Goal: Task Accomplishment & Management: Complete application form

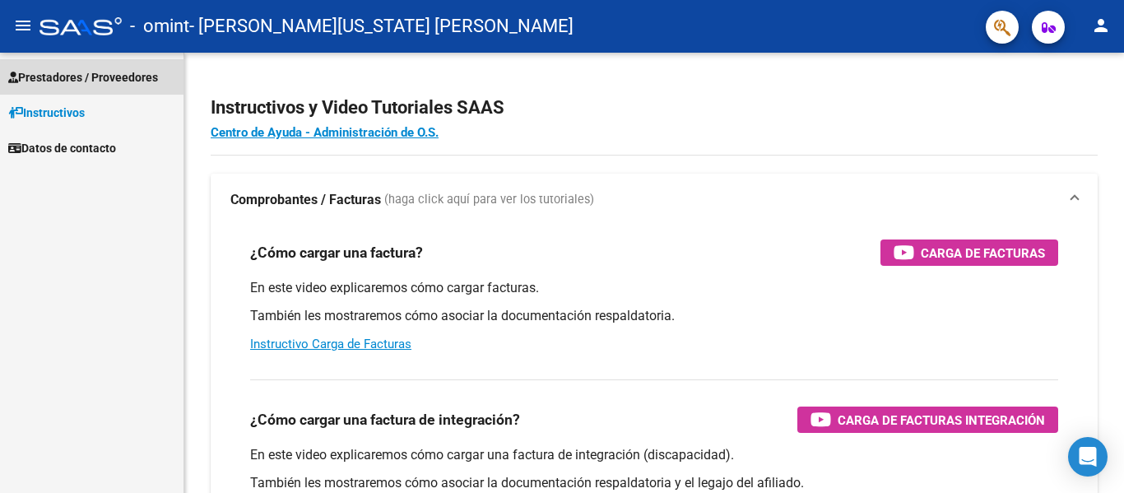
click at [67, 77] on span "Prestadores / Proveedores" at bounding box center [83, 77] width 150 height 18
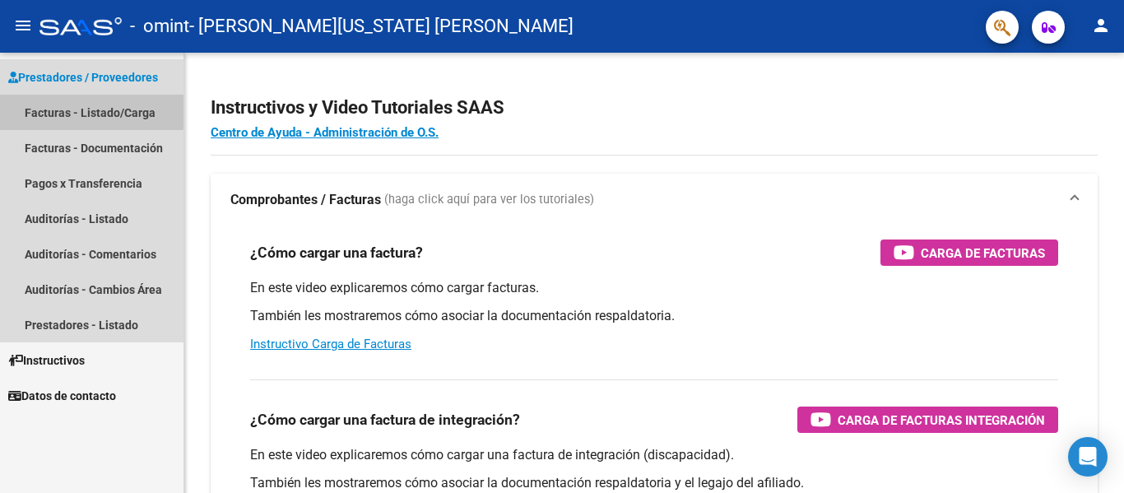
click at [63, 109] on link "Facturas - Listado/Carga" at bounding box center [92, 112] width 184 height 35
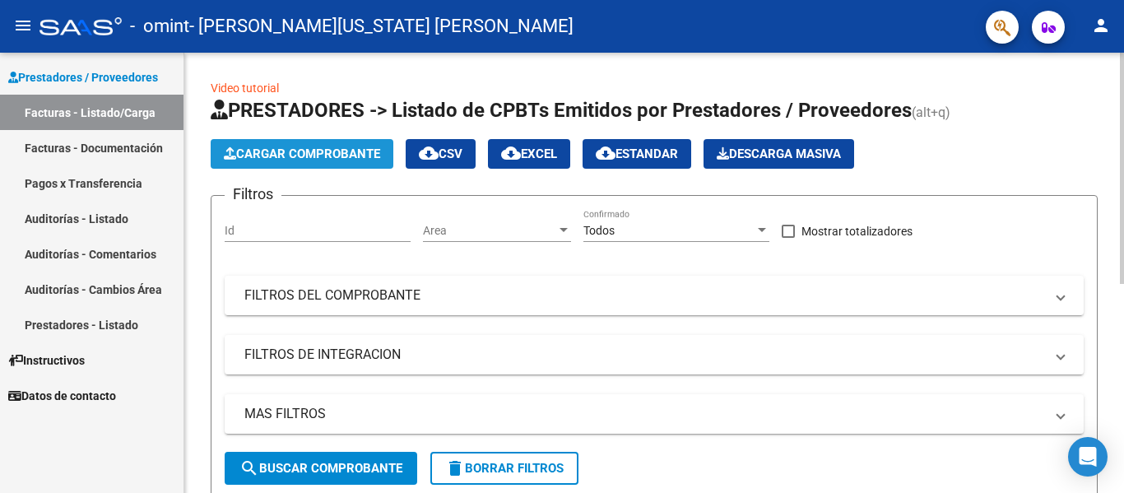
click at [303, 151] on span "Cargar Comprobante" at bounding box center [302, 154] width 156 height 15
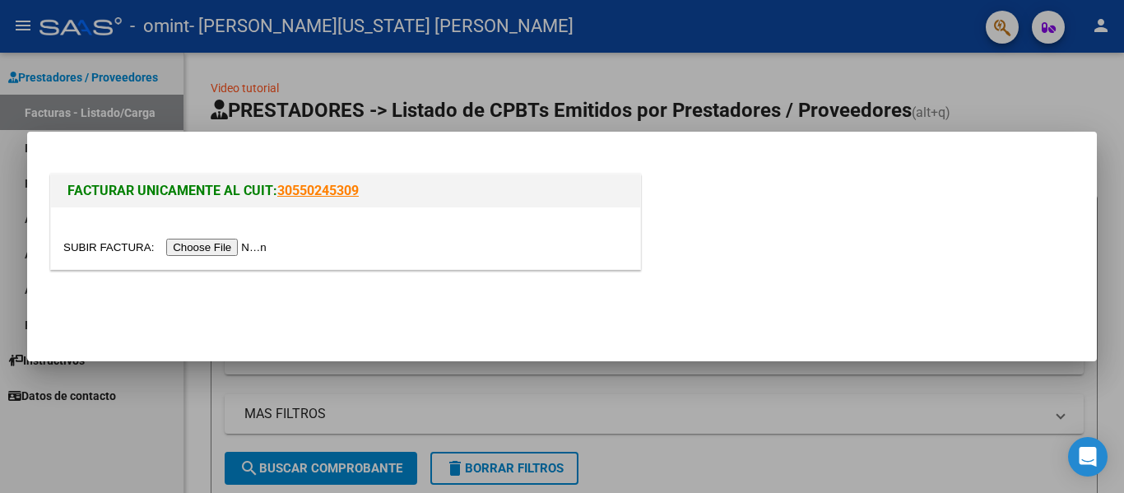
click at [258, 246] on input "file" at bounding box center [167, 247] width 208 height 17
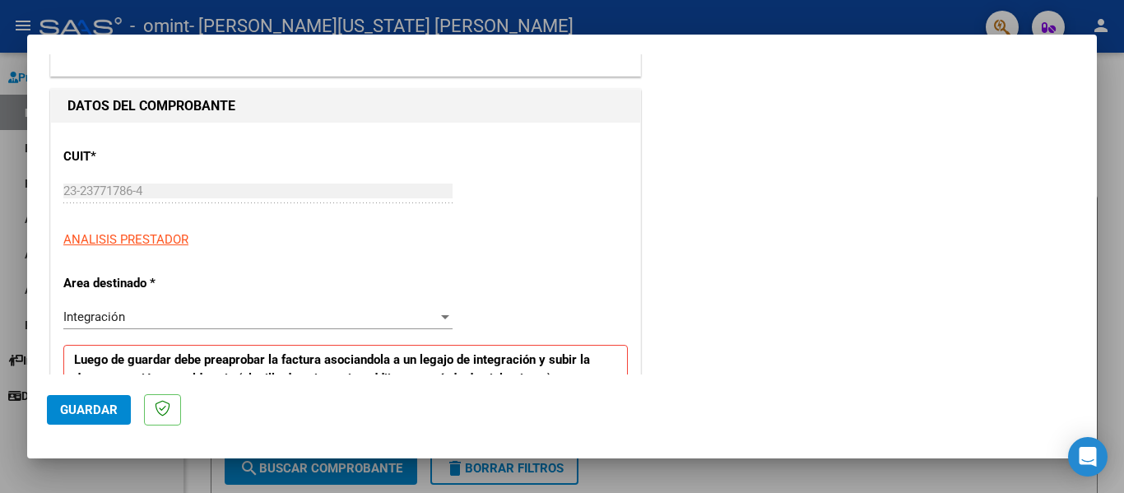
scroll to position [274, 0]
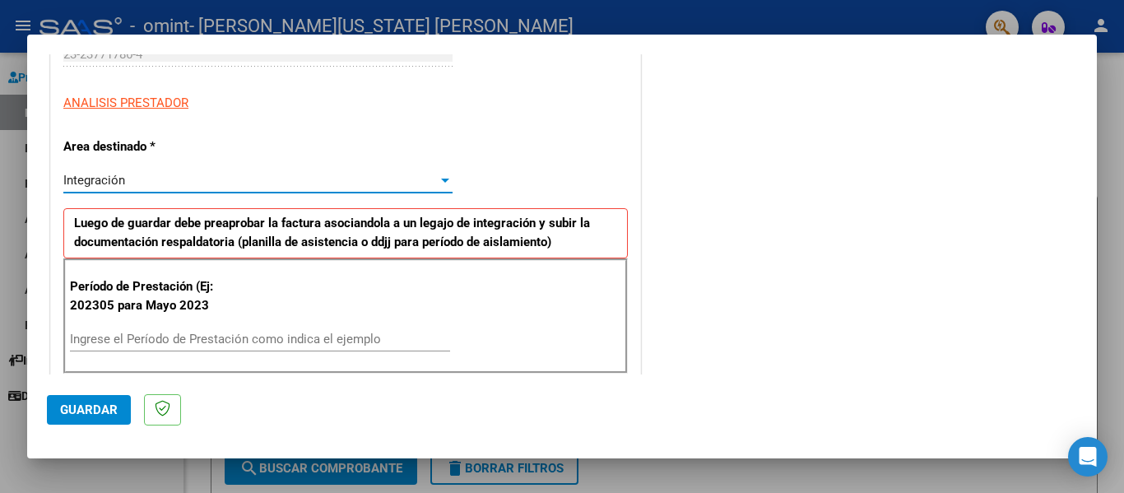
click at [444, 179] on div at bounding box center [445, 181] width 8 height 4
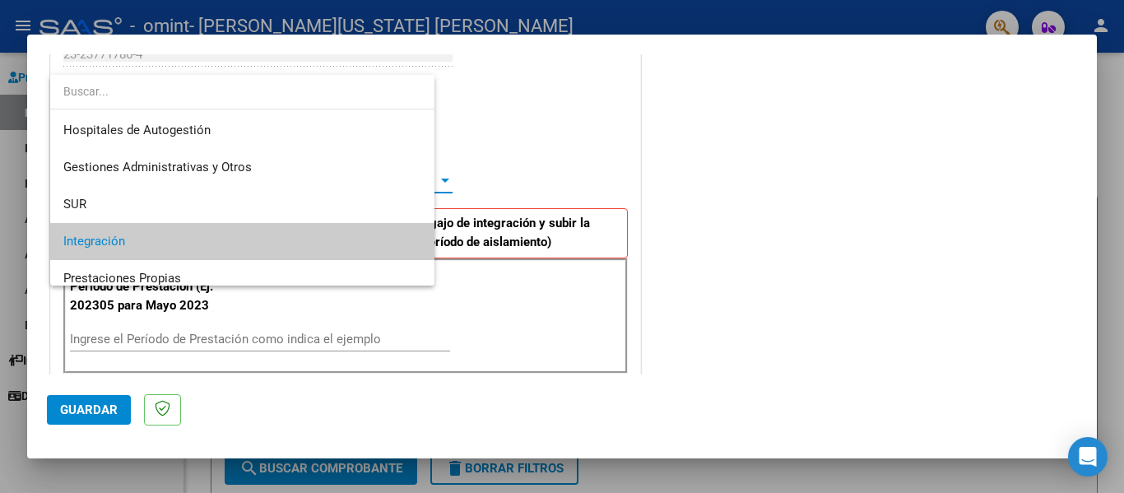
scroll to position [62, 0]
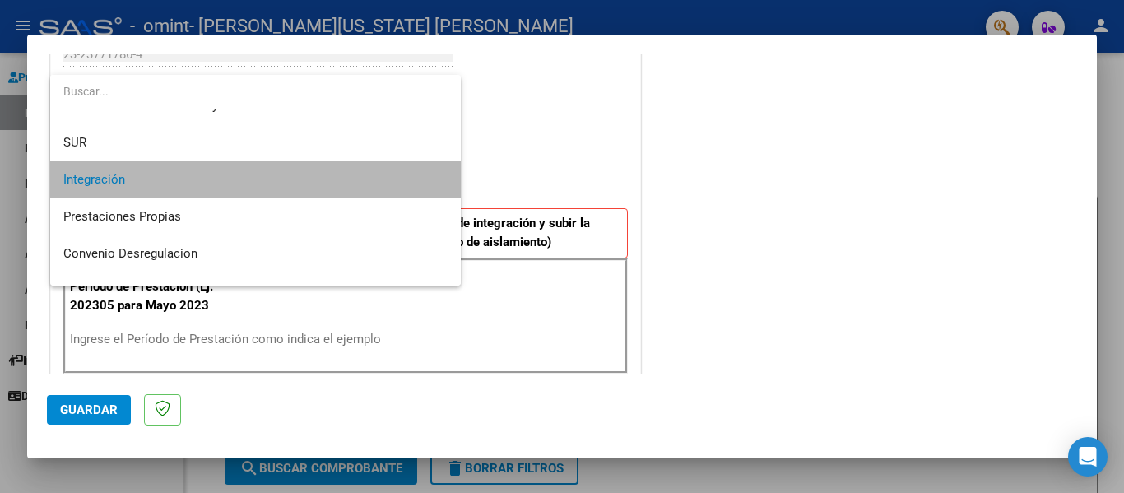
click at [444, 178] on mat-option "Integración" at bounding box center [255, 179] width 411 height 37
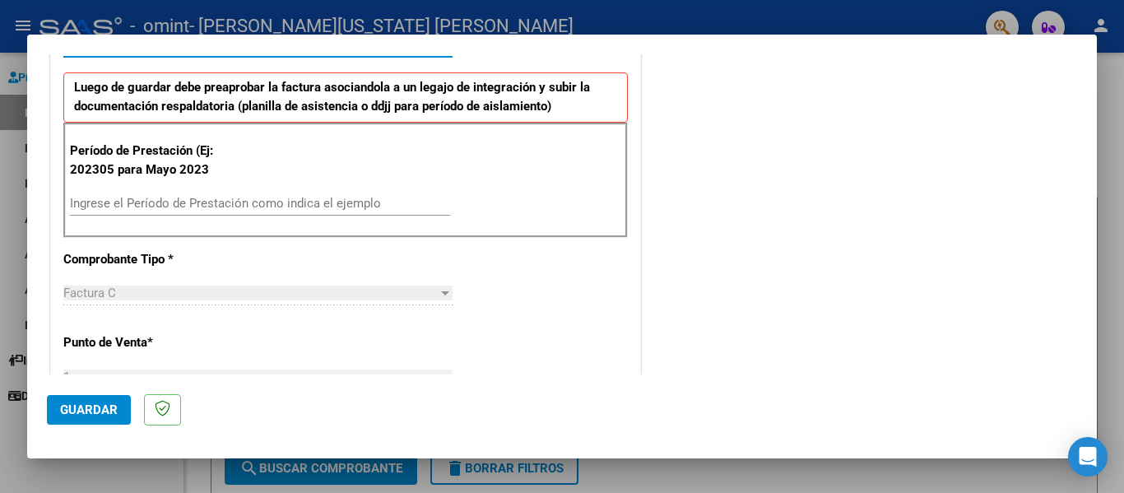
scroll to position [412, 0]
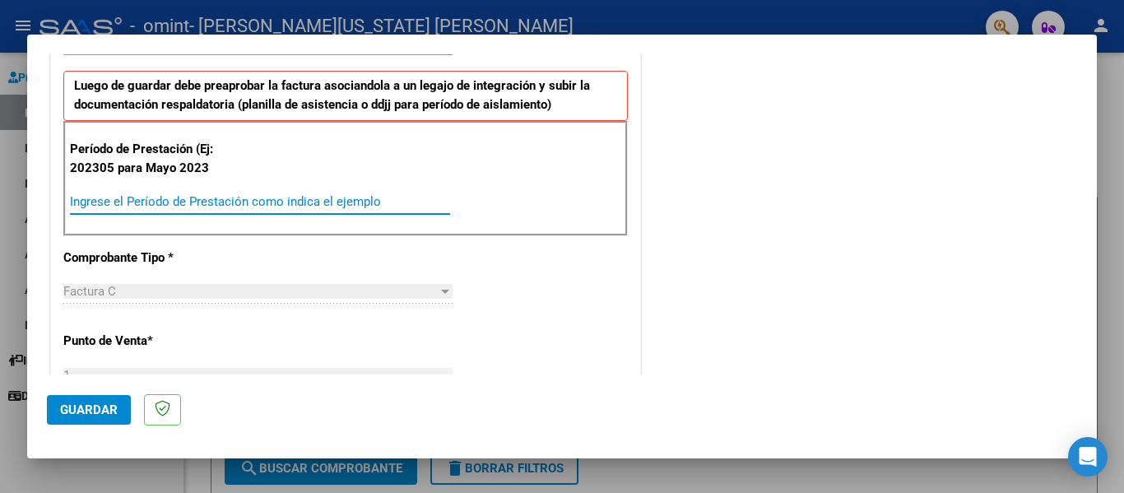
click at [182, 199] on input "Ingrese el Período de Prestación como indica el ejemplo" at bounding box center [260, 201] width 380 height 15
type input "202506"
click at [165, 361] on div "CUIT * 23-23771786-4 Ingresar CUIT ANALISIS PRESTADOR Area destinado * Integrac…" at bounding box center [345, 453] width 589 height 1208
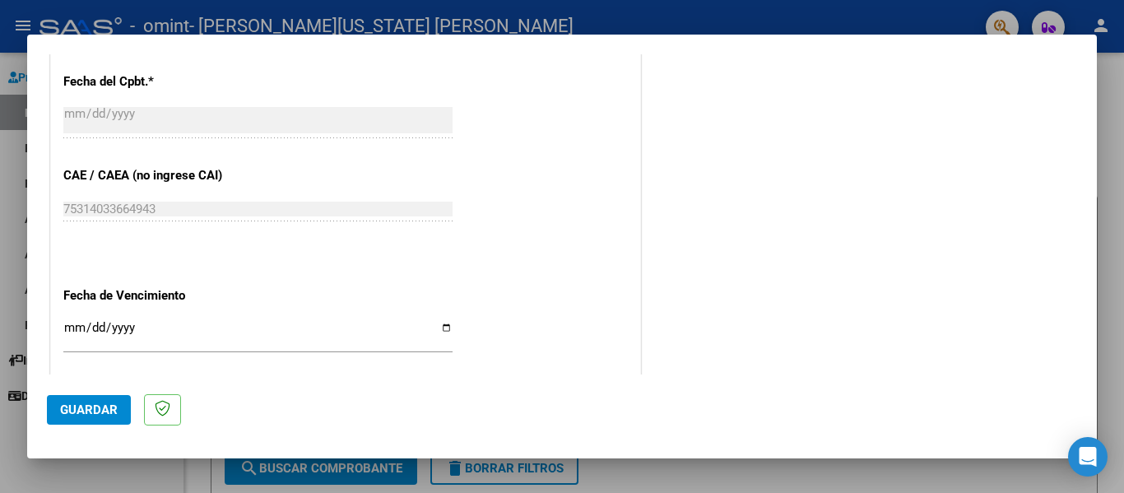
scroll to position [961, 0]
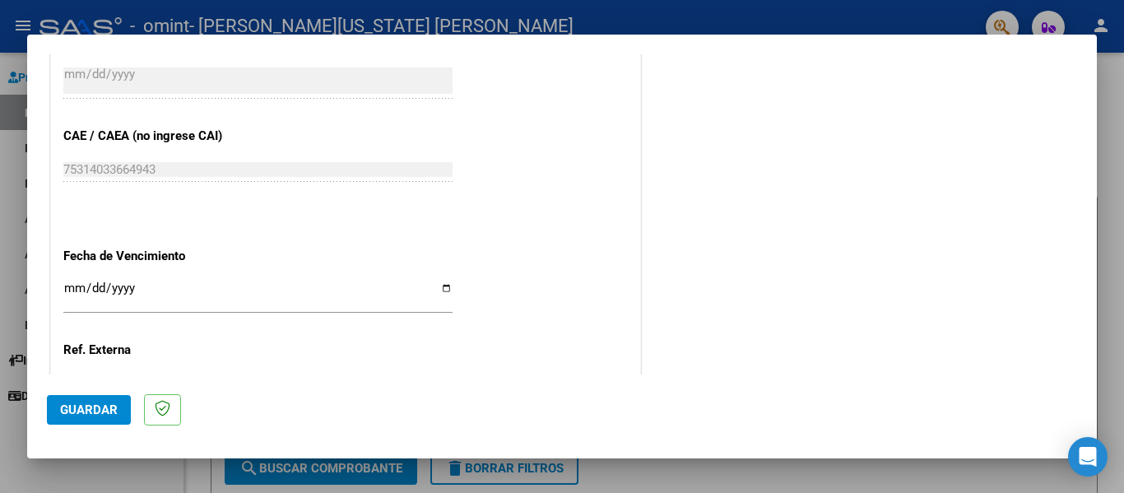
click at [440, 286] on input "Ingresar la fecha" at bounding box center [257, 295] width 389 height 26
type input "[DATE]"
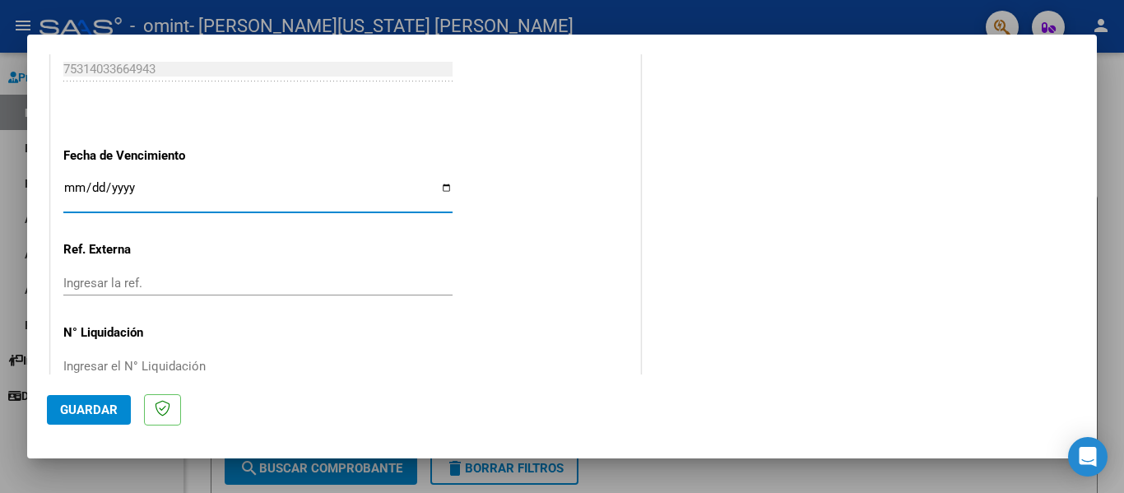
scroll to position [1097, 0]
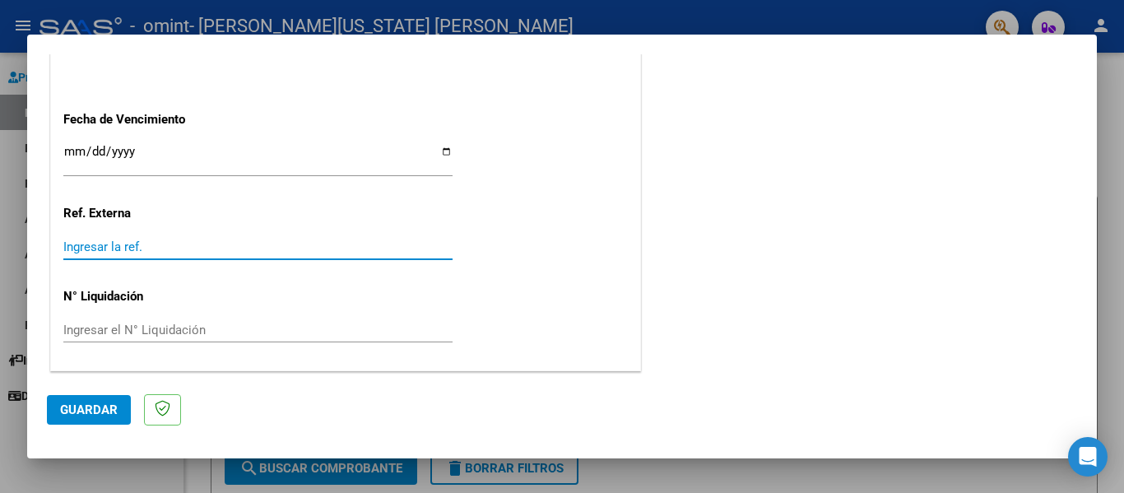
click at [142, 246] on input "Ingresar la ref." at bounding box center [257, 247] width 389 height 15
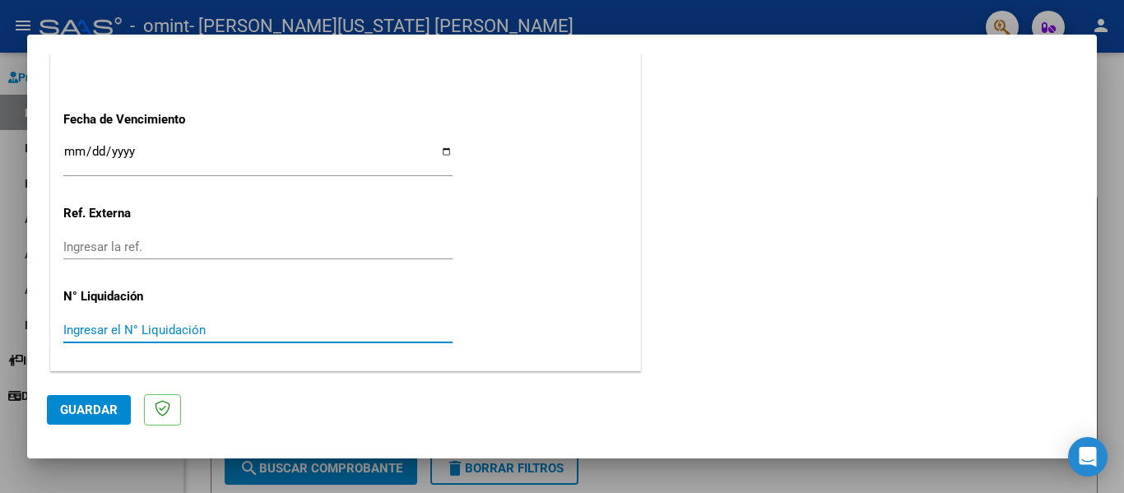
click at [169, 326] on input "Ingresar el N° Liquidación" at bounding box center [257, 330] width 389 height 15
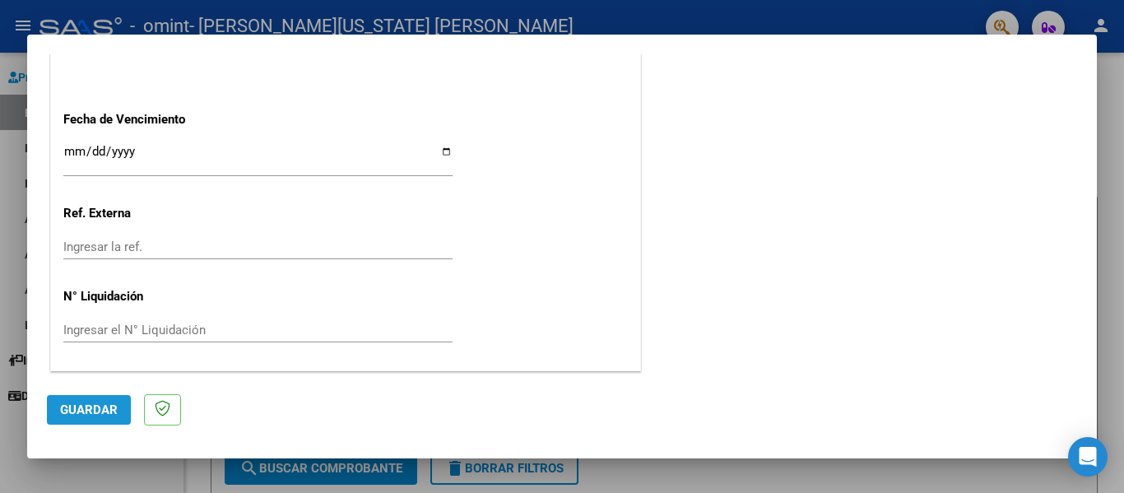
click at [91, 407] on span "Guardar" at bounding box center [89, 410] width 58 height 15
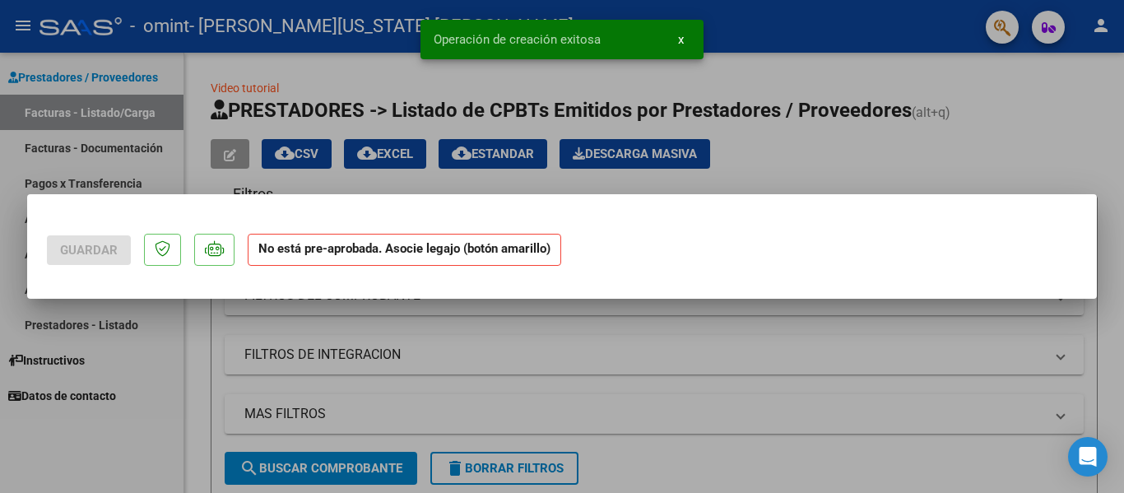
scroll to position [0, 0]
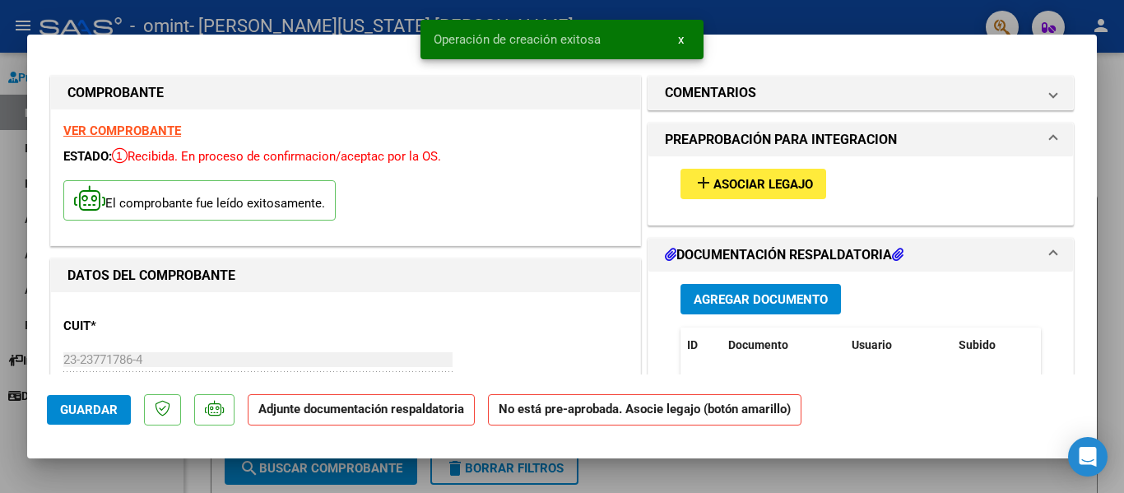
click at [770, 182] on span "Asociar Legajo" at bounding box center [764, 184] width 100 height 15
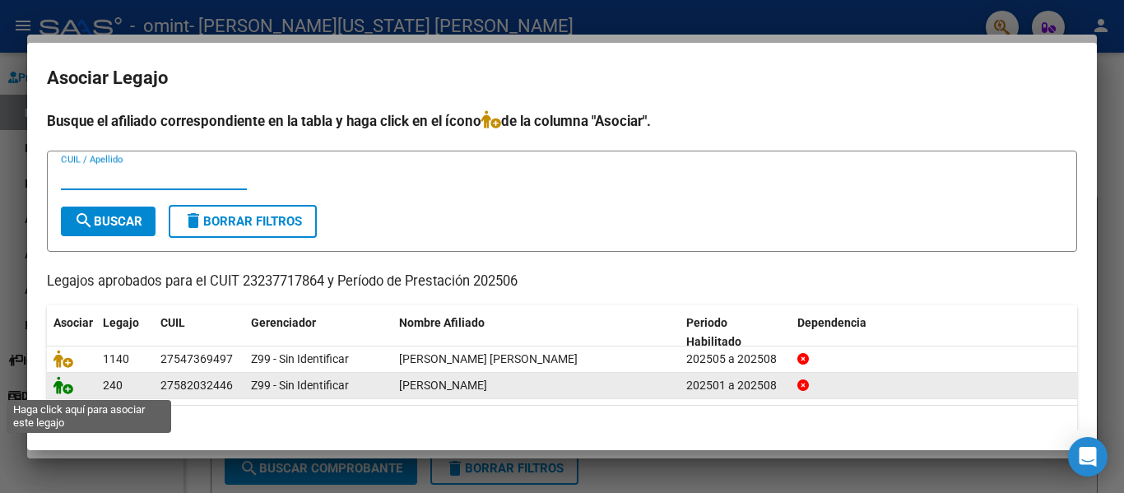
click at [67, 385] on icon at bounding box center [64, 385] width 20 height 18
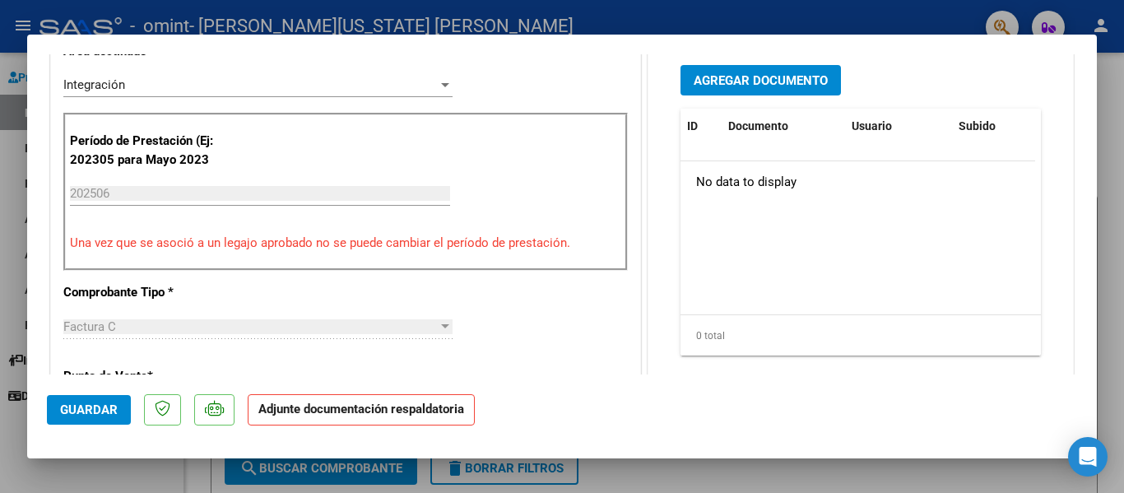
scroll to position [468, 0]
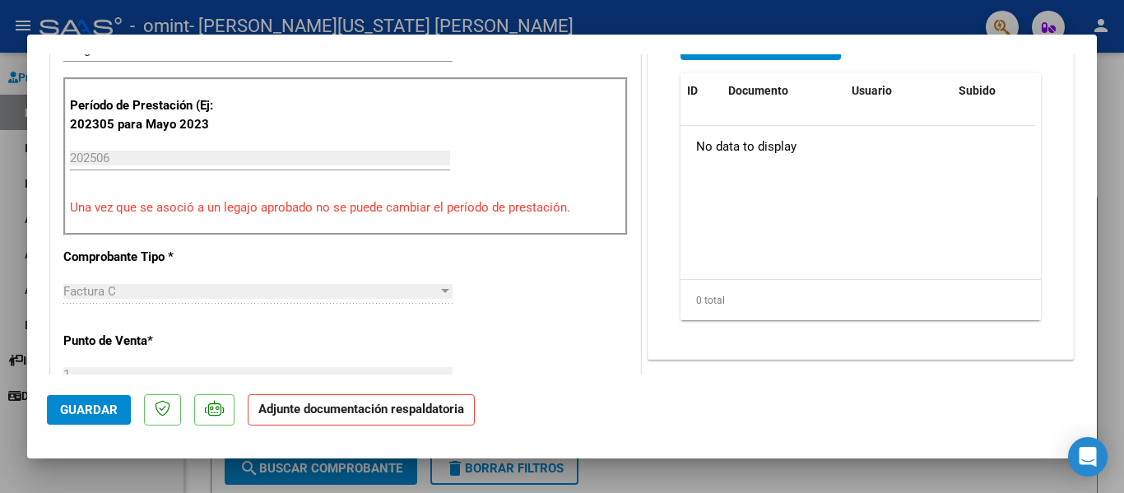
click at [341, 411] on strong "Adjunte documentación respaldatoria" at bounding box center [361, 409] width 206 height 15
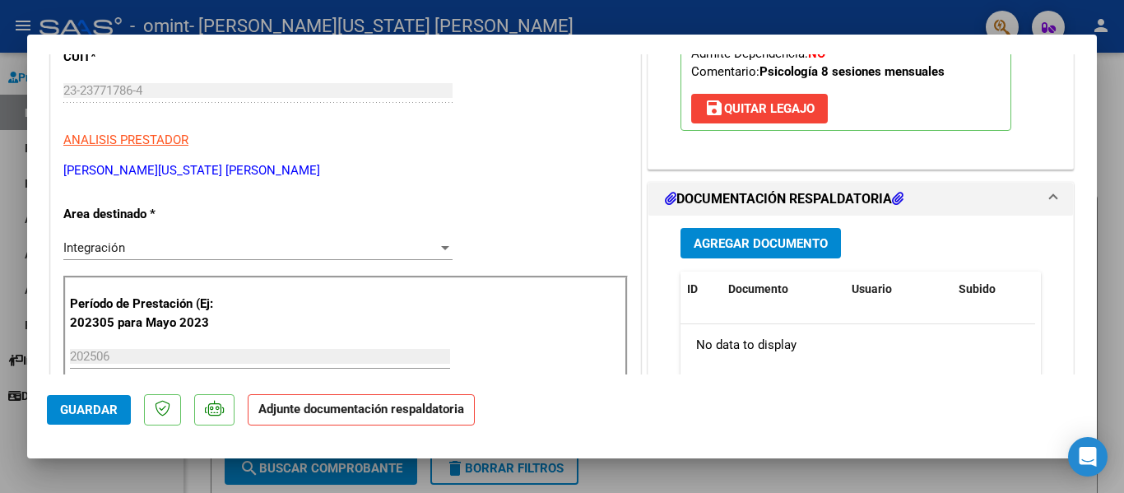
scroll to position [193, 0]
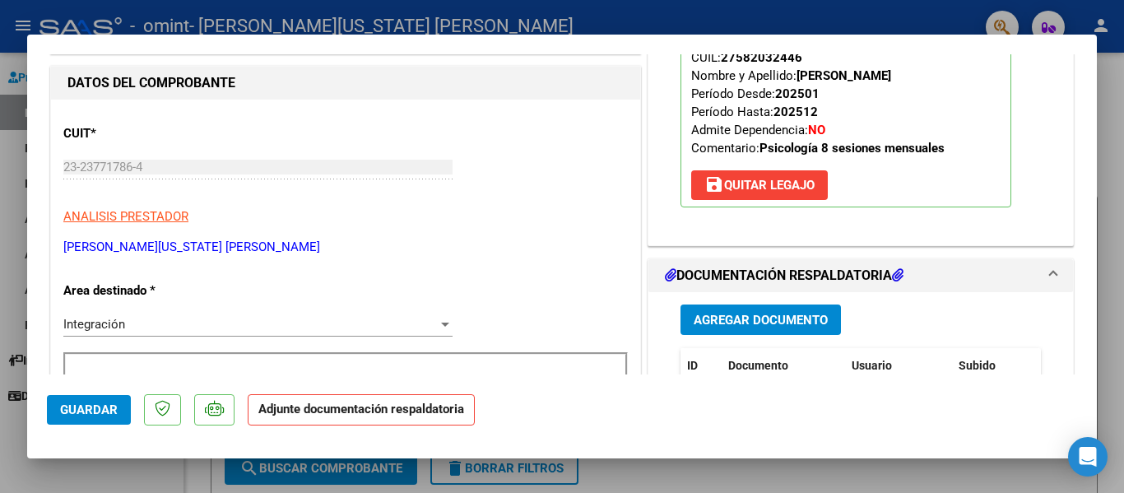
click at [772, 318] on span "Agregar Documento" at bounding box center [761, 320] width 134 height 15
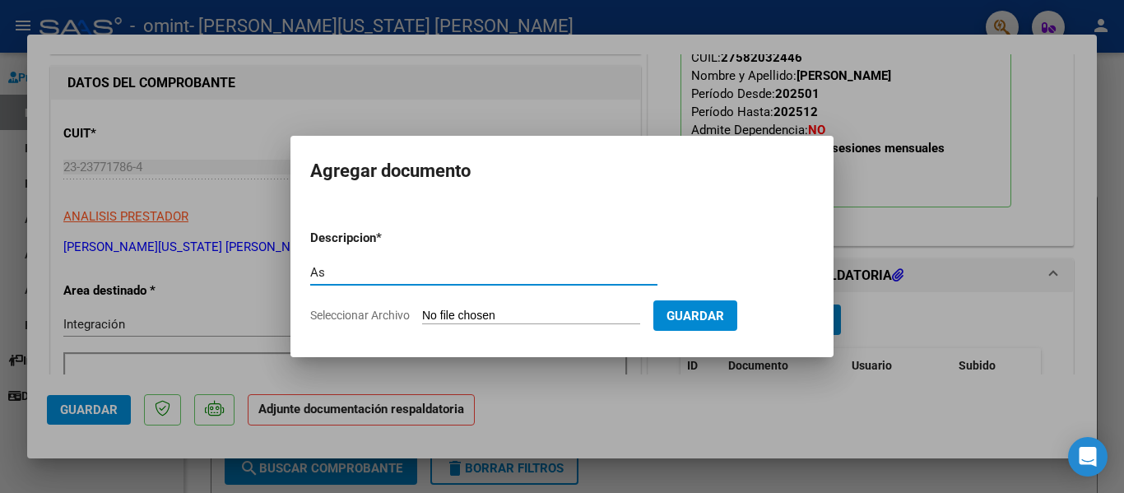
type input "A"
type input "Planilla de asistencia"
click at [720, 315] on span "Guardar" at bounding box center [696, 316] width 58 height 15
click at [375, 314] on span "Seleccionar Archivo" at bounding box center [360, 315] width 100 height 13
click at [422, 314] on input "Seleccionar Archivo" at bounding box center [531, 317] width 218 height 16
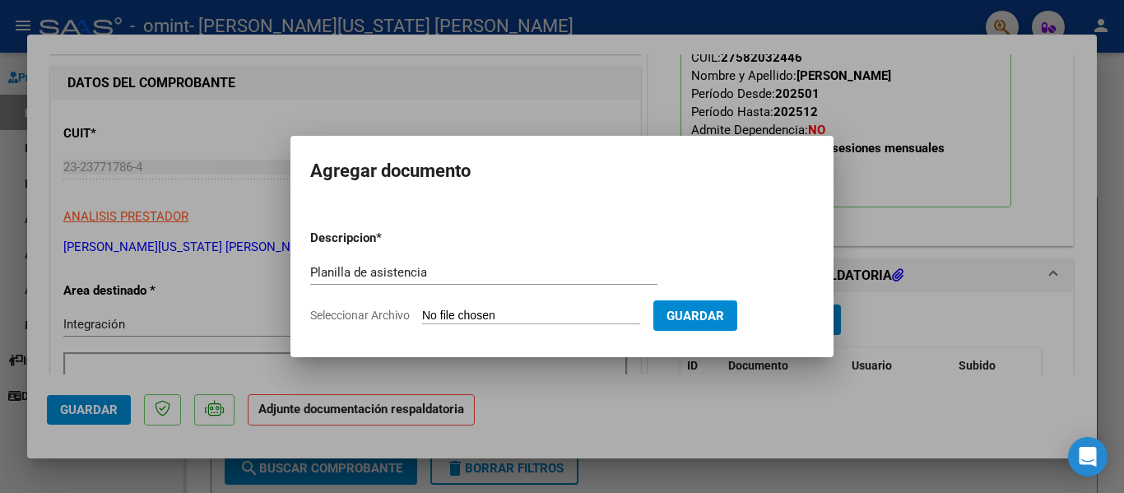
type input "C:\fakepath\[PERSON_NAME] [DATE].pdf"
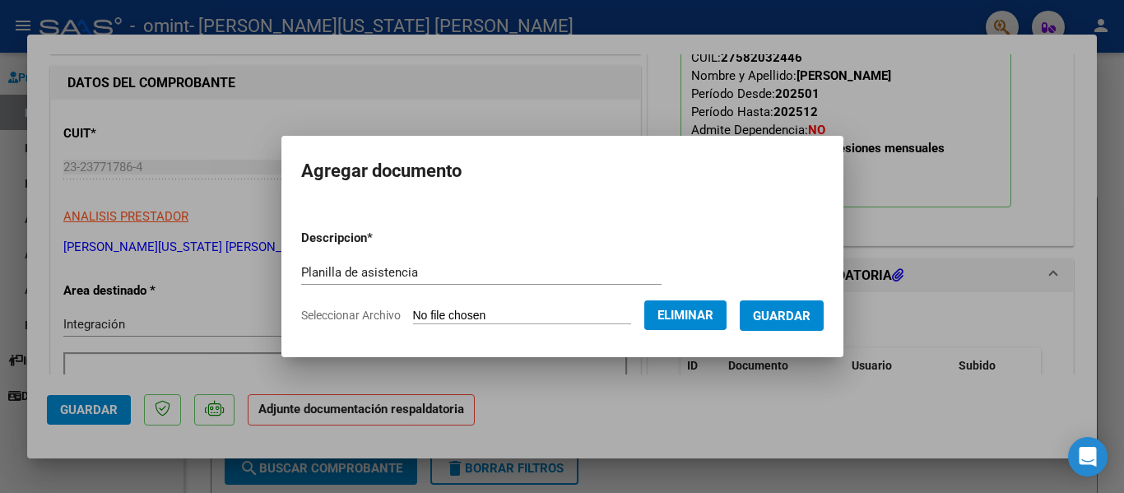
click at [804, 319] on span "Guardar" at bounding box center [782, 316] width 58 height 15
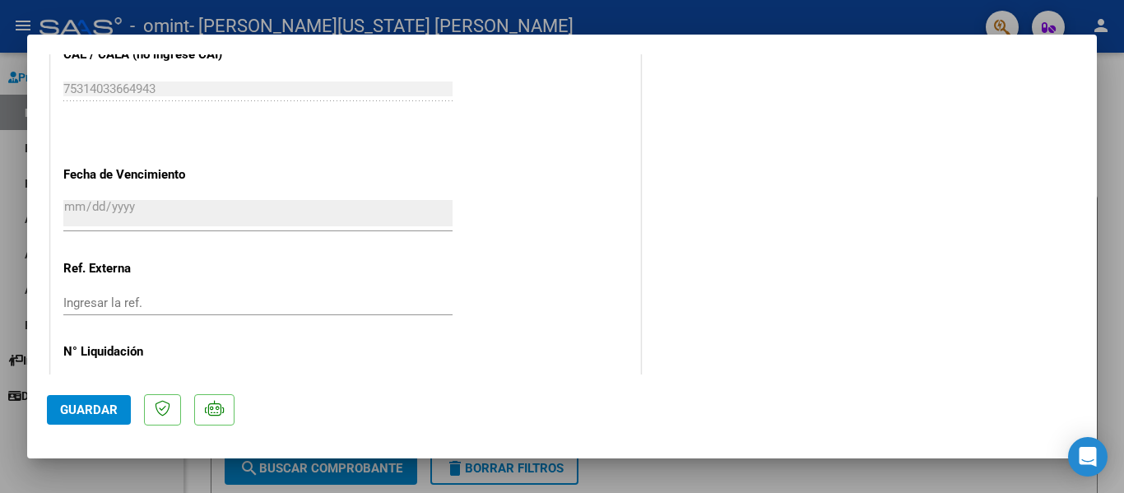
scroll to position [1153, 0]
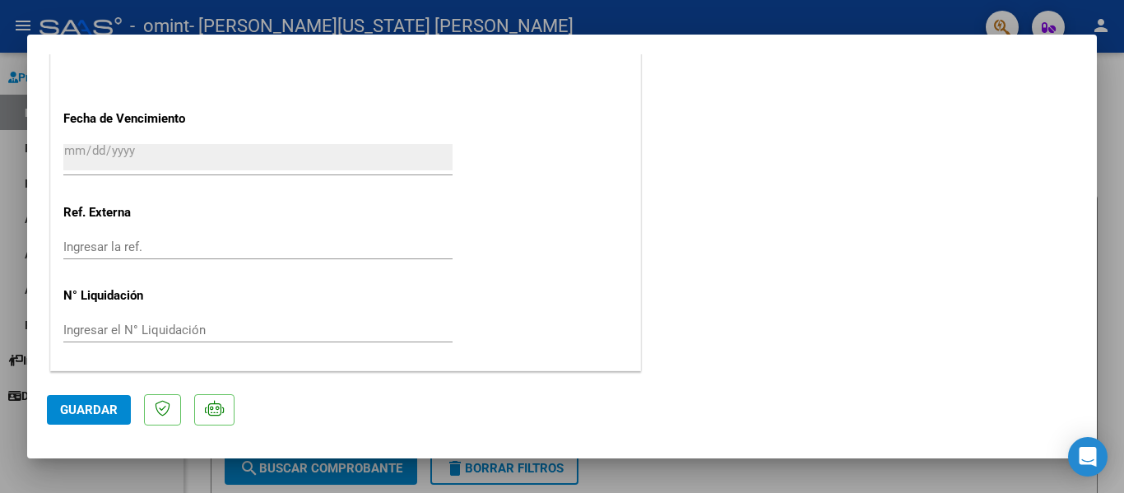
click at [92, 413] on span "Guardar" at bounding box center [89, 410] width 58 height 15
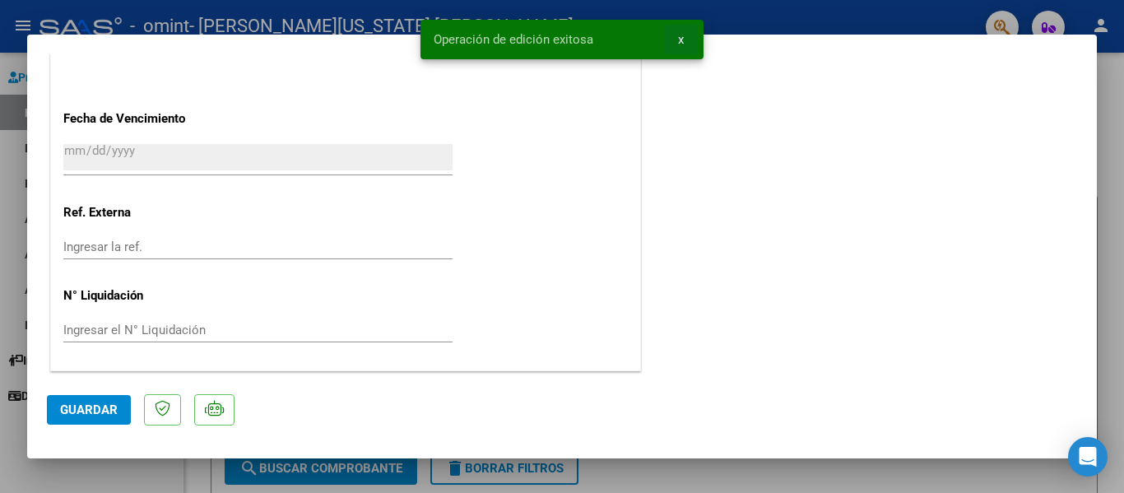
click at [682, 33] on span "x" at bounding box center [681, 39] width 6 height 15
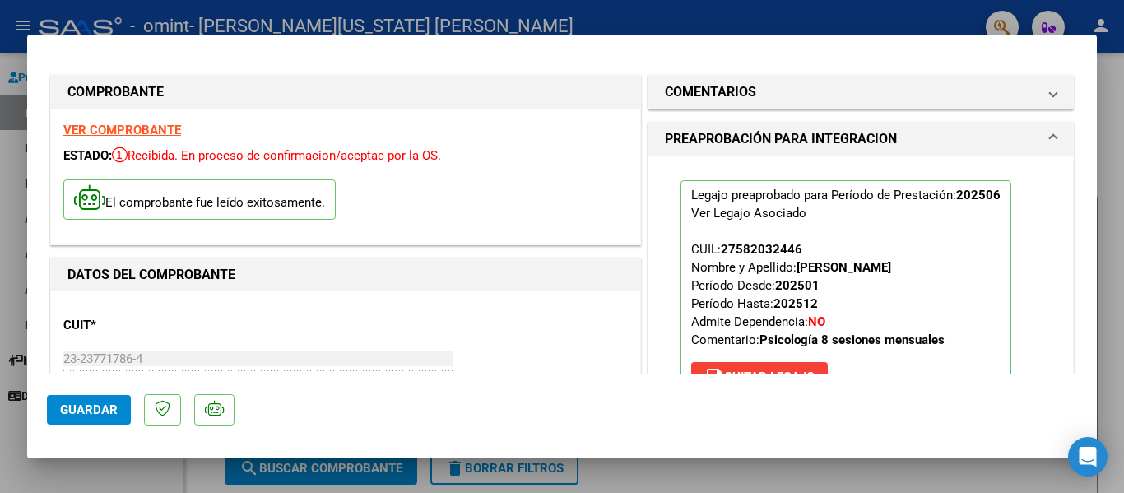
scroll to position [0, 0]
click at [811, 14] on div at bounding box center [562, 246] width 1124 height 493
type input "$ 0,00"
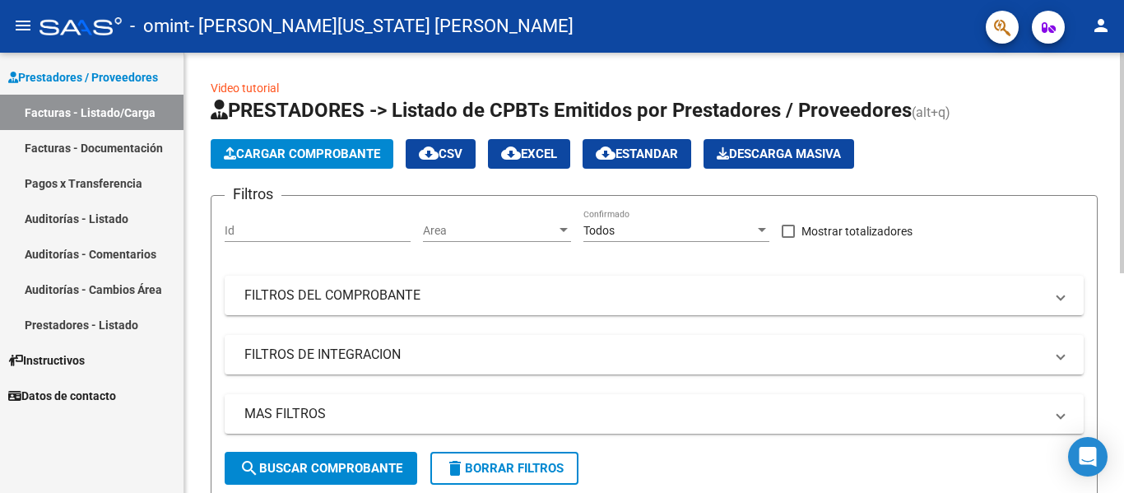
click at [313, 150] on span "Cargar Comprobante" at bounding box center [302, 154] width 156 height 15
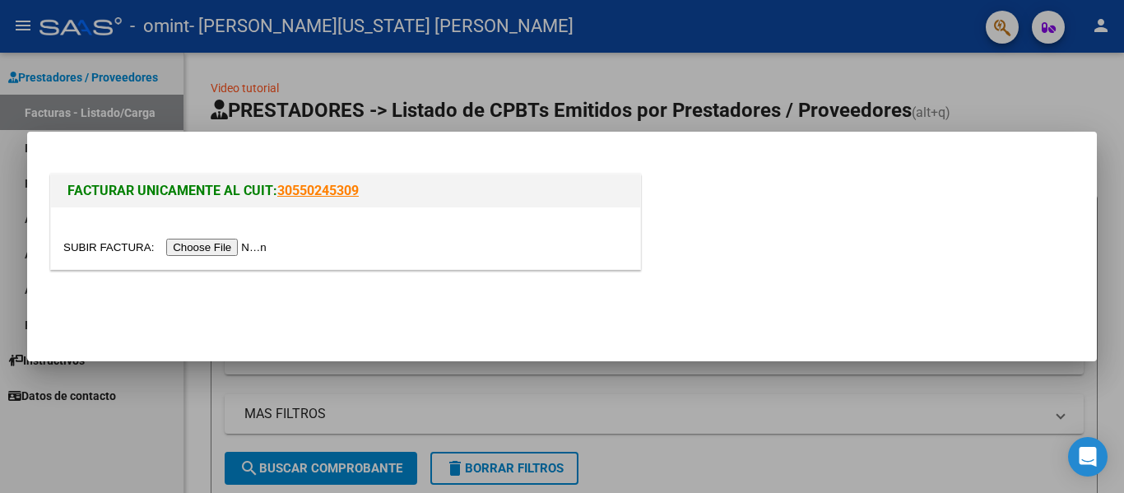
click at [225, 249] on input "file" at bounding box center [167, 247] width 208 height 17
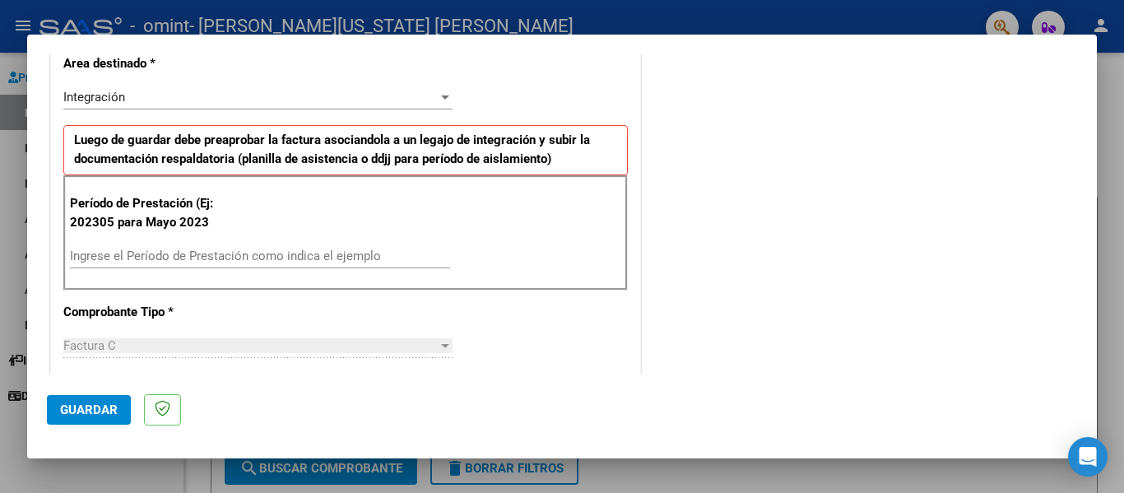
scroll to position [412, 0]
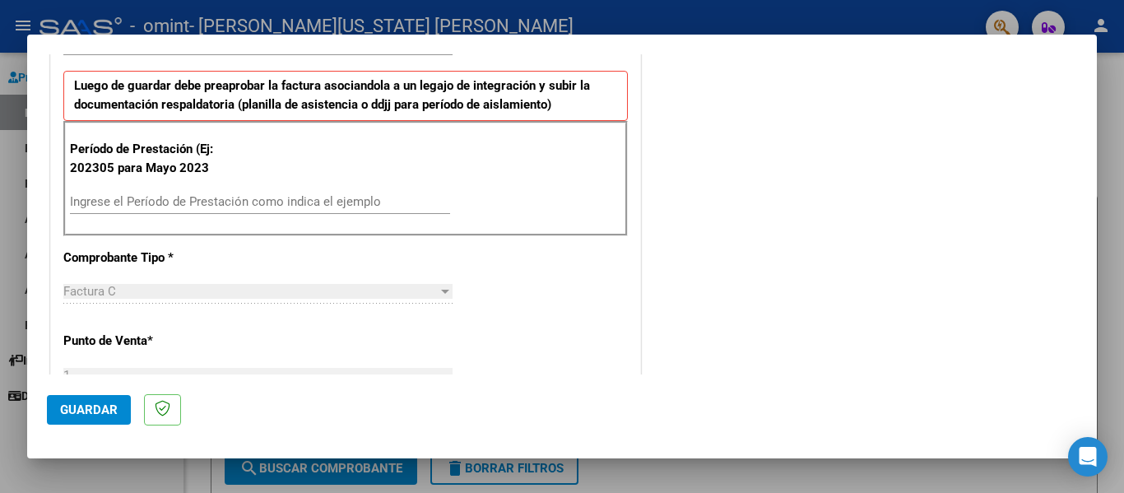
click at [209, 203] on input "Ingrese el Período de Prestación como indica el ejemplo" at bounding box center [260, 201] width 380 height 15
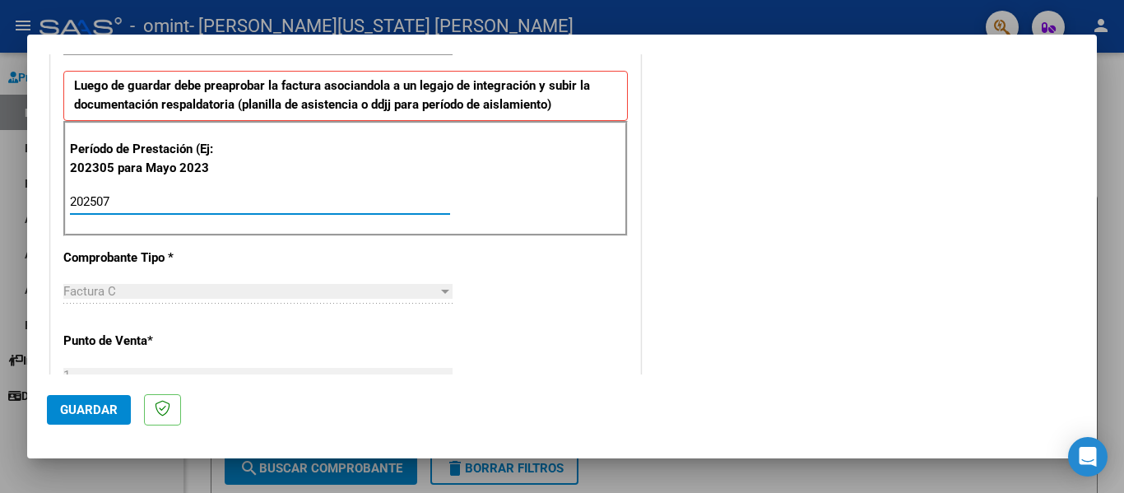
type input "202507"
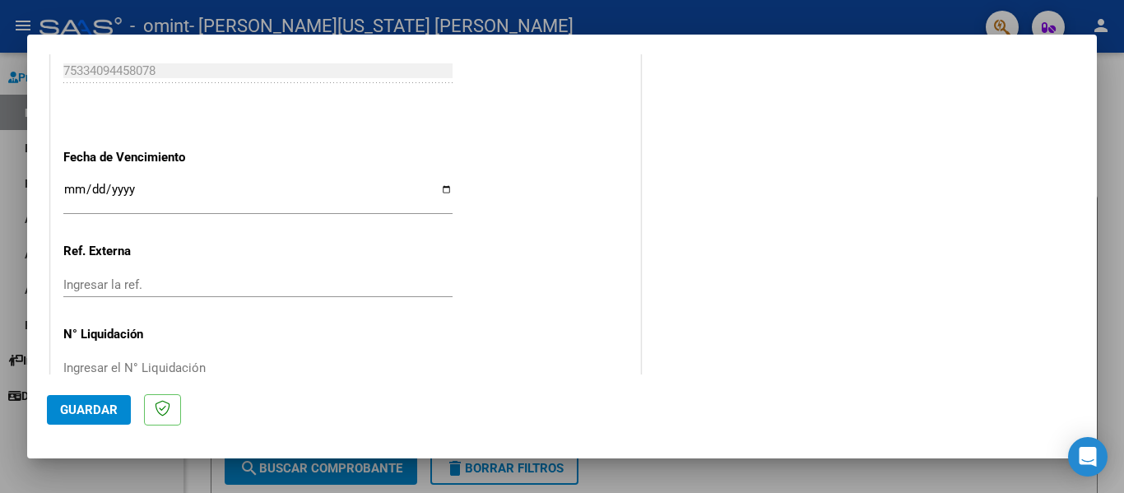
scroll to position [1097, 0]
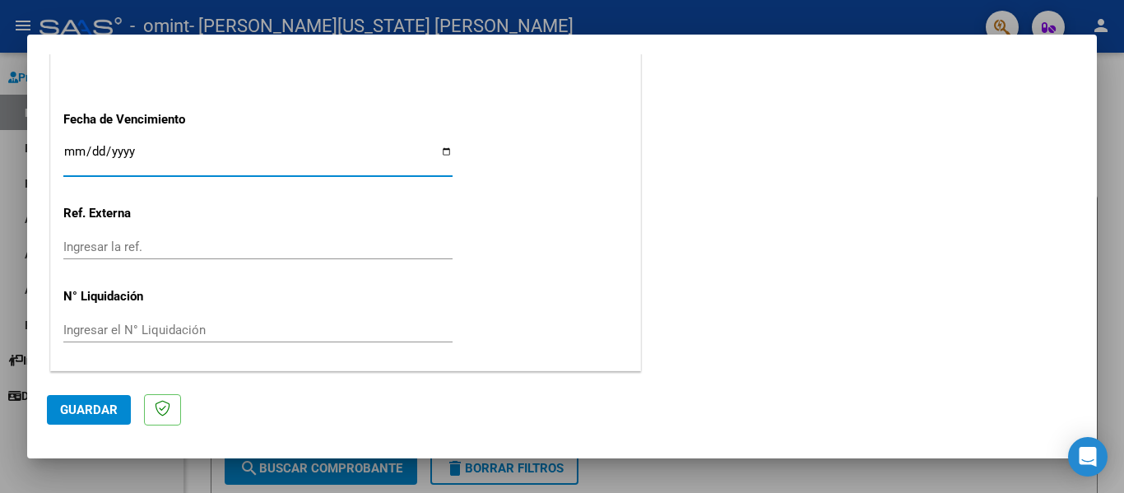
click at [439, 153] on input "Ingresar la fecha" at bounding box center [257, 158] width 389 height 26
type input "[DATE]"
click at [104, 403] on span "Guardar" at bounding box center [89, 410] width 58 height 15
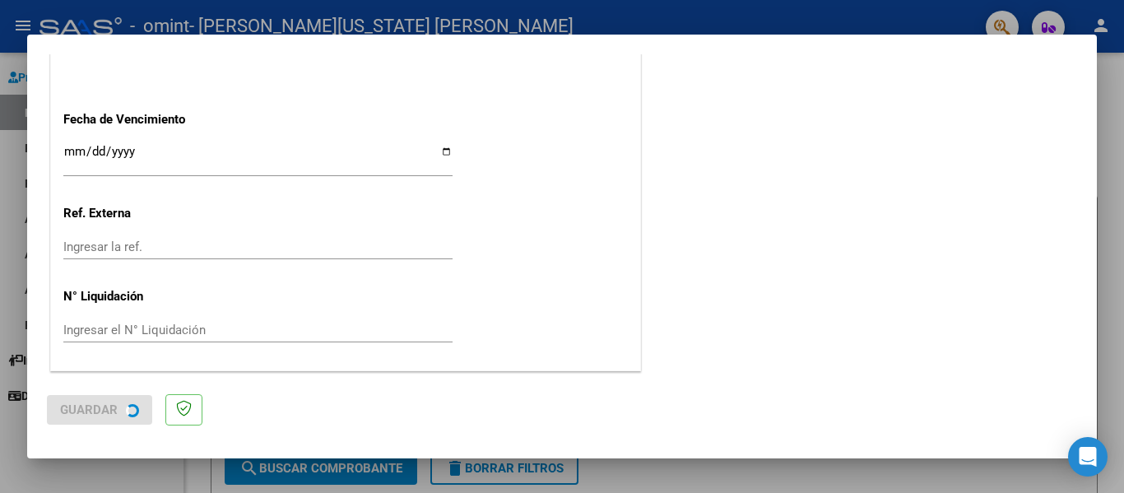
scroll to position [0, 0]
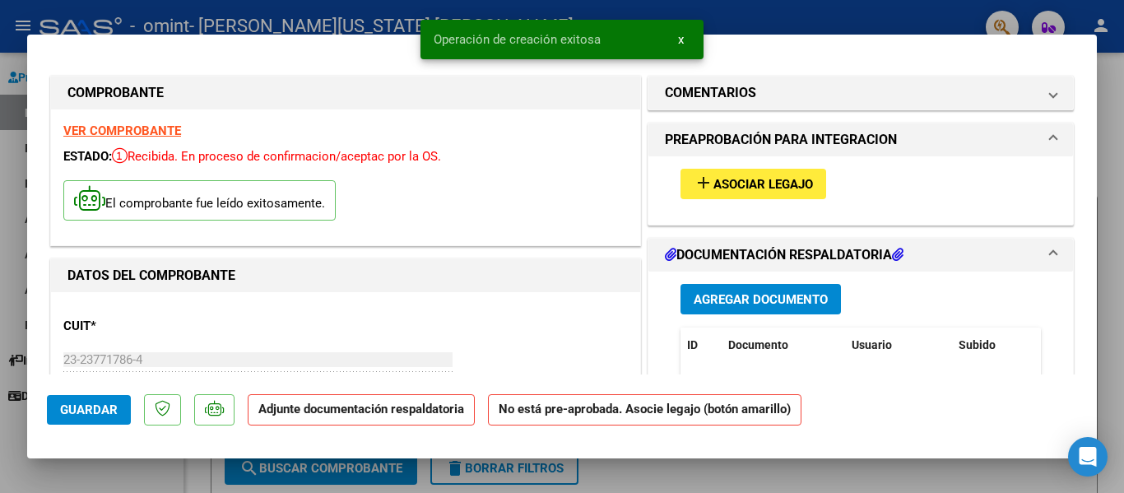
click at [786, 185] on span "Asociar Legajo" at bounding box center [764, 184] width 100 height 15
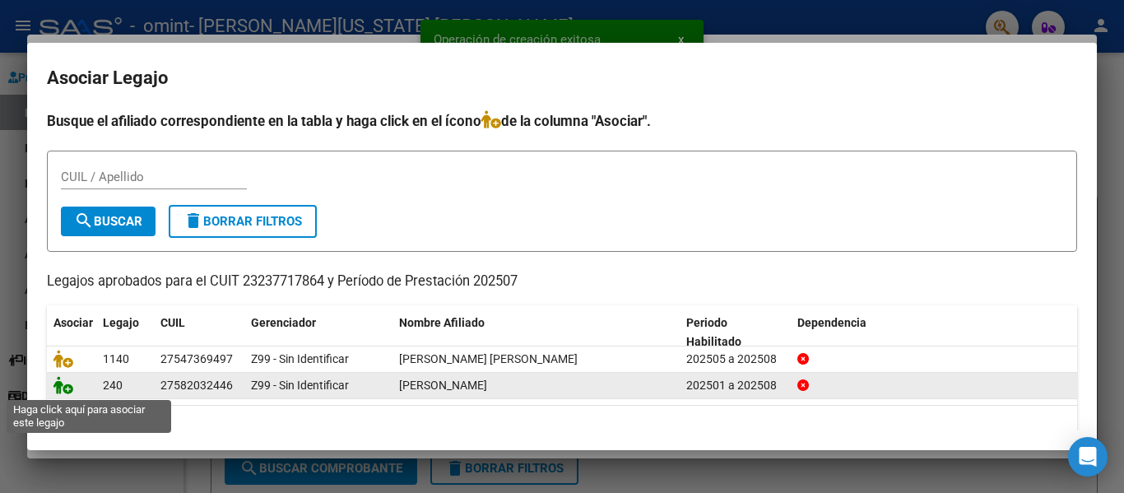
click at [65, 389] on icon at bounding box center [64, 385] width 20 height 18
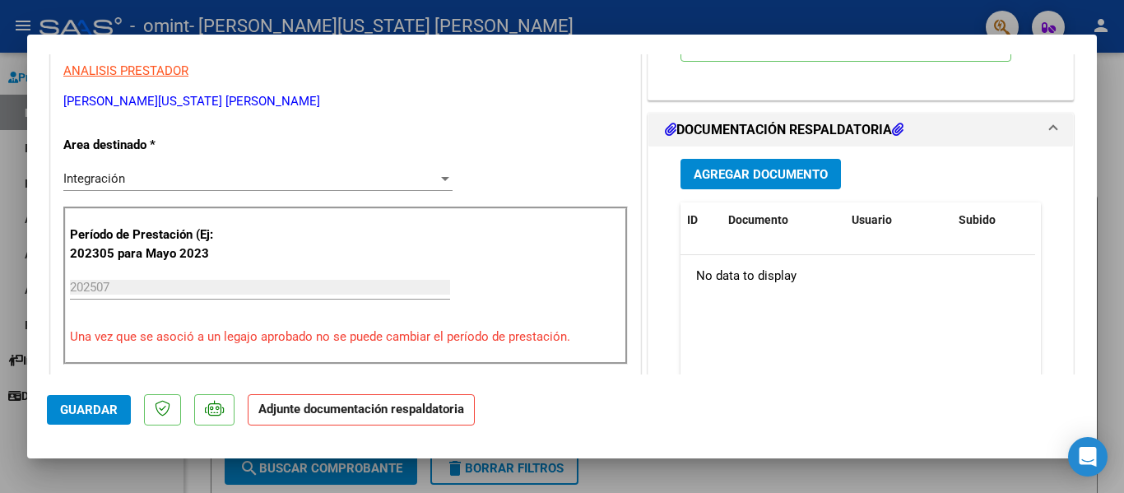
scroll to position [412, 0]
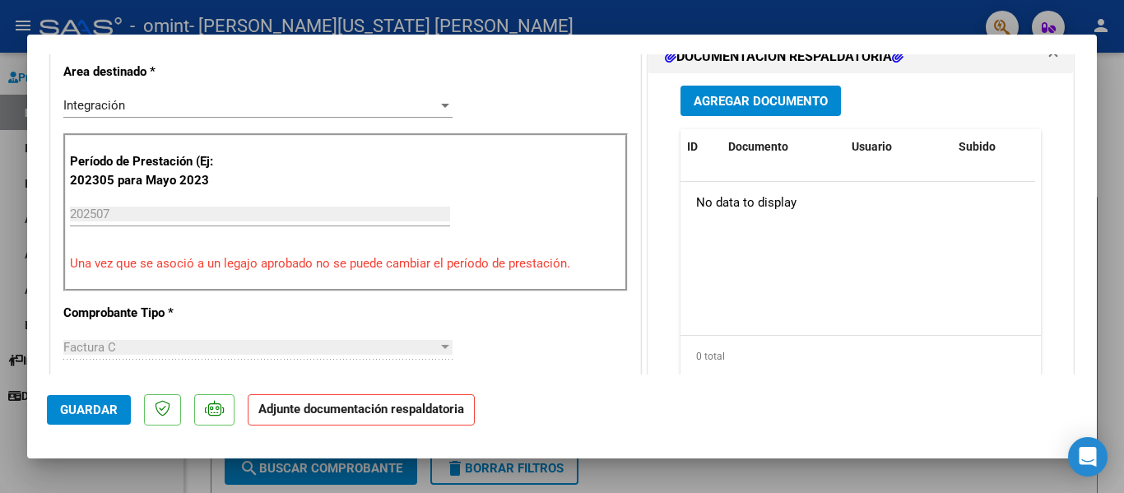
click at [766, 94] on span "Agregar Documento" at bounding box center [761, 101] width 134 height 15
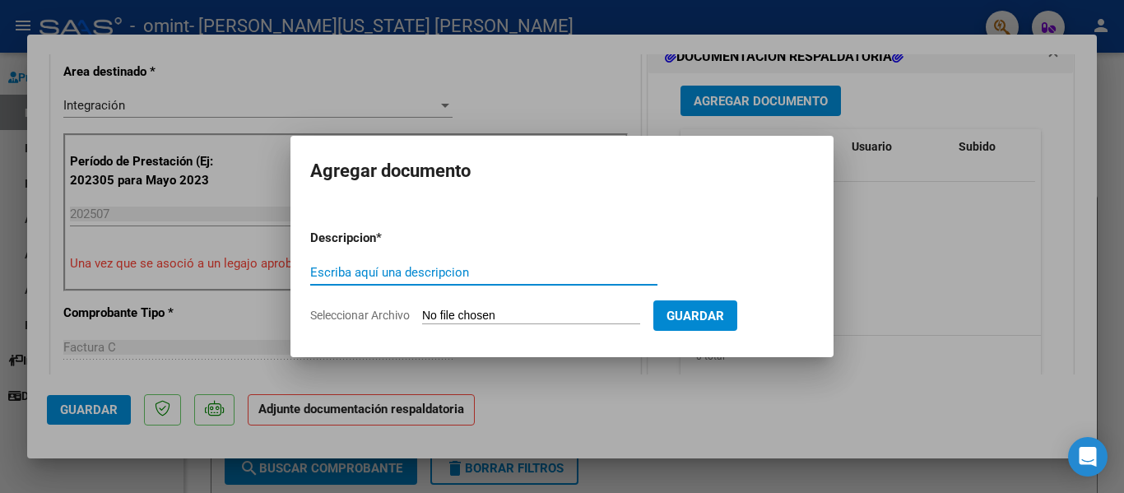
click at [453, 273] on input "Escriba aquí una descripcion" at bounding box center [483, 272] width 347 height 15
type input "Planilla de asistencia"
click at [381, 319] on span "Seleccionar Archivo" at bounding box center [360, 315] width 100 height 13
click at [422, 319] on input "Seleccionar Archivo" at bounding box center [531, 317] width 218 height 16
type input "C:\fakepath\[PERSON_NAME] [DATE].pdf"
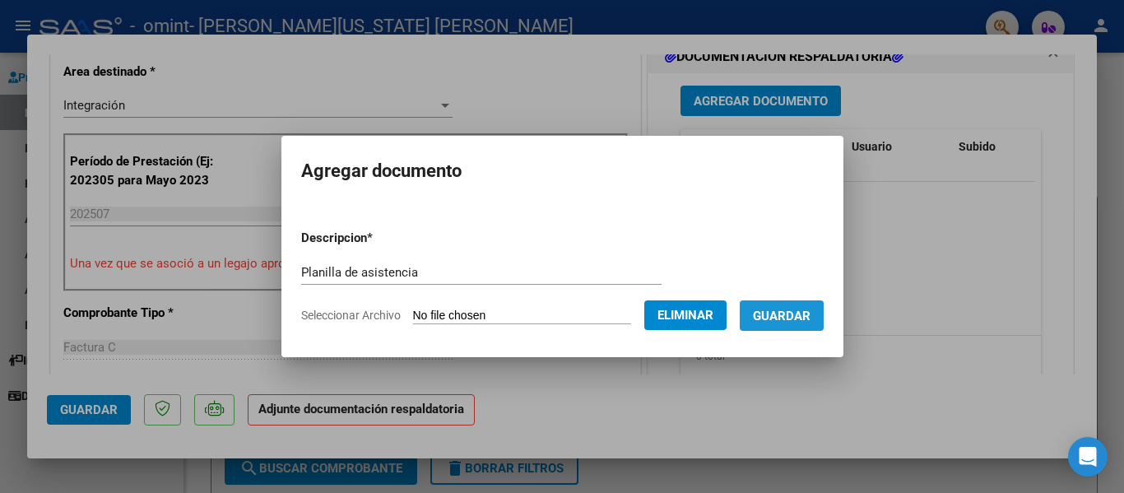
click at [789, 320] on span "Guardar" at bounding box center [782, 316] width 58 height 15
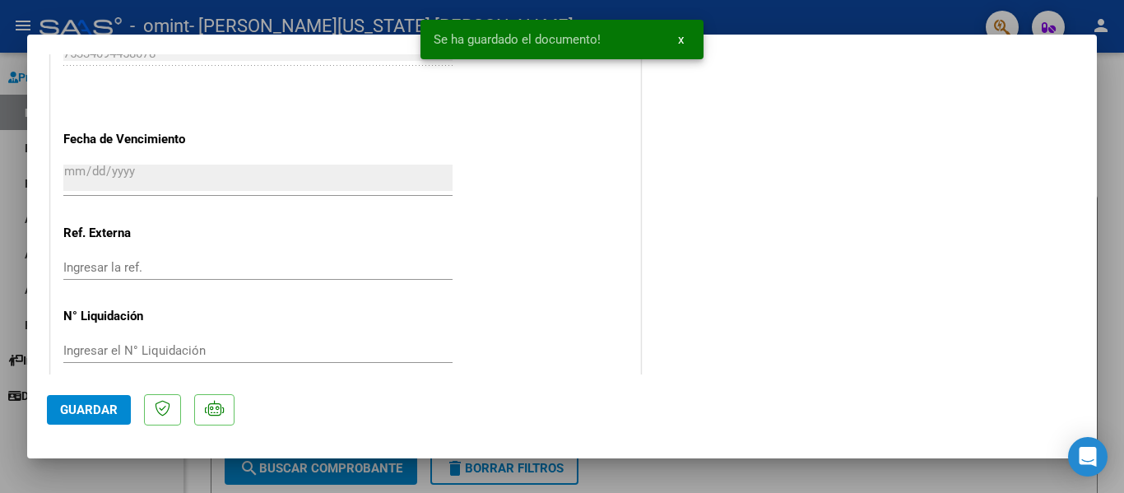
scroll to position [1153, 0]
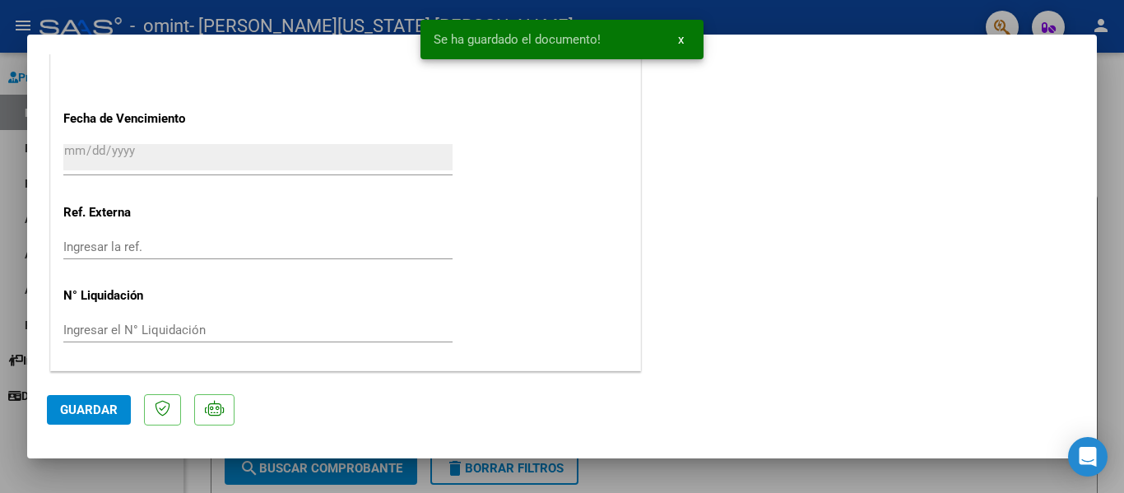
click at [86, 408] on span "Guardar" at bounding box center [89, 410] width 58 height 15
click at [686, 38] on button "x" at bounding box center [681, 40] width 32 height 30
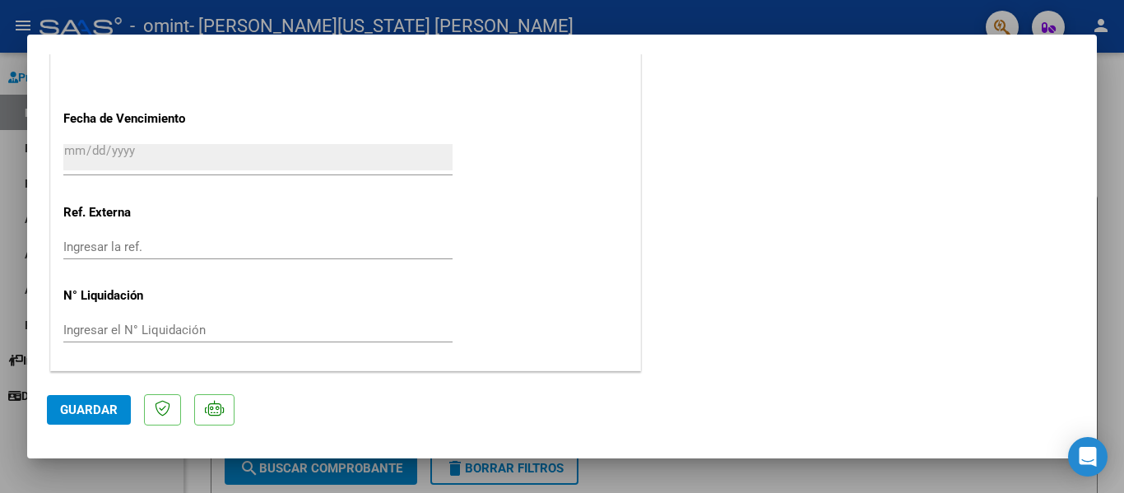
click at [783, 6] on div at bounding box center [562, 246] width 1124 height 493
type input "$ 0,00"
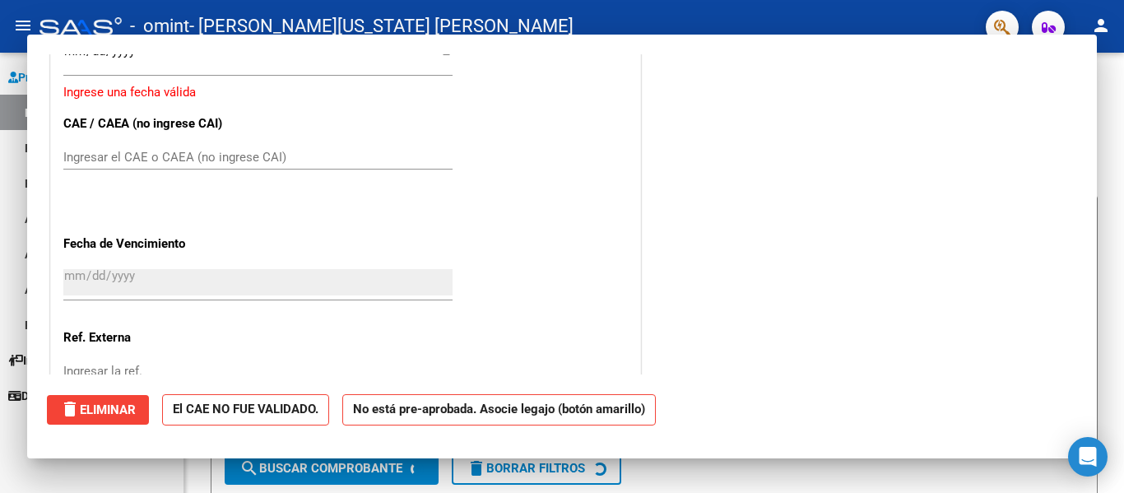
scroll to position [1278, 0]
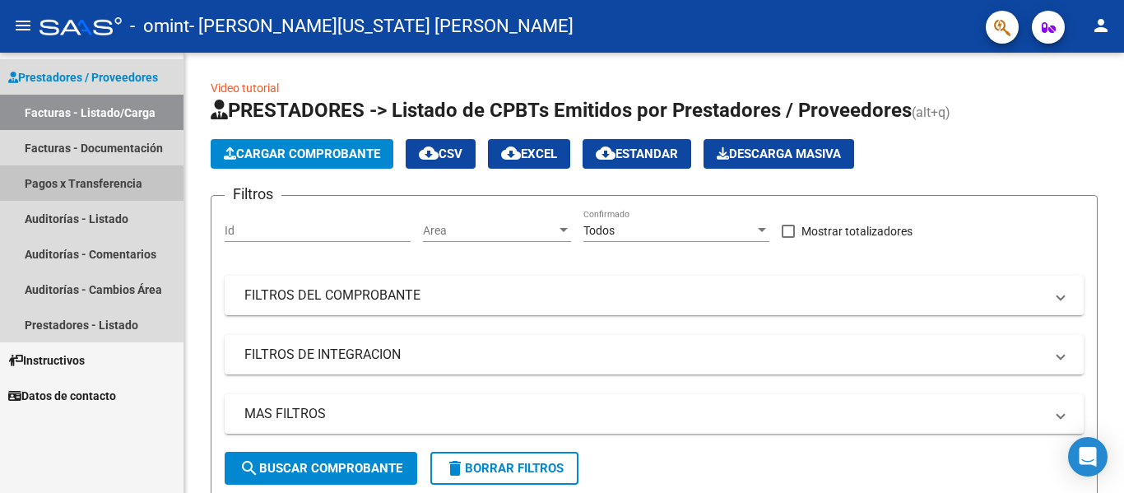
click at [98, 180] on link "Pagos x Transferencia" at bounding box center [92, 182] width 184 height 35
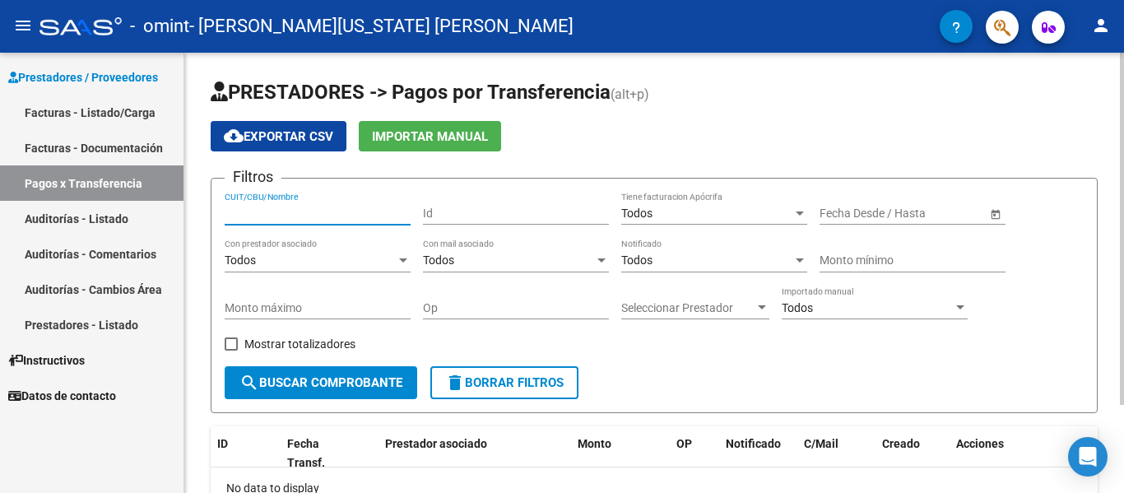
click at [305, 213] on input "CUIT/CBU/Nombre" at bounding box center [318, 214] width 186 height 14
type input "23237717864"
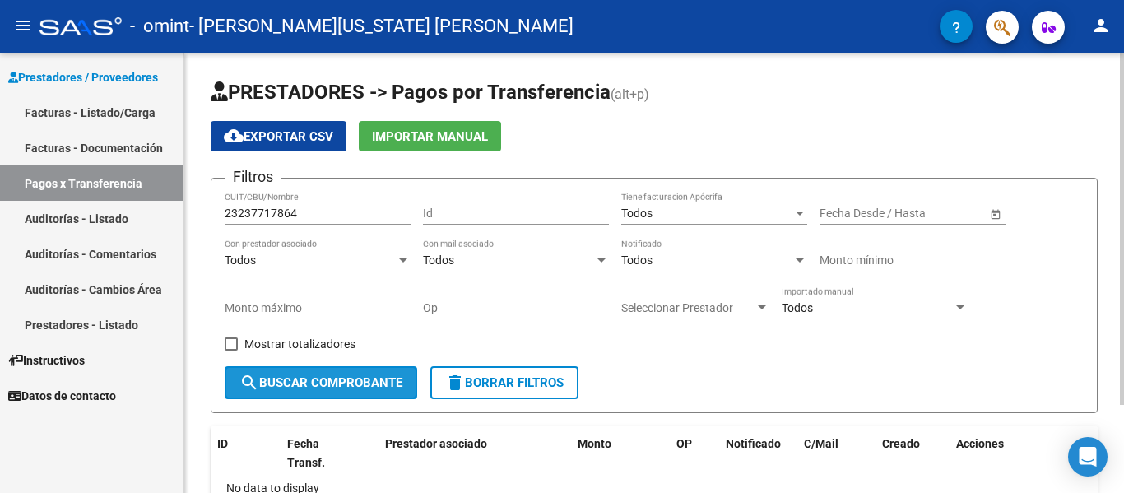
click at [346, 379] on span "search Buscar Comprobante" at bounding box center [321, 382] width 163 height 15
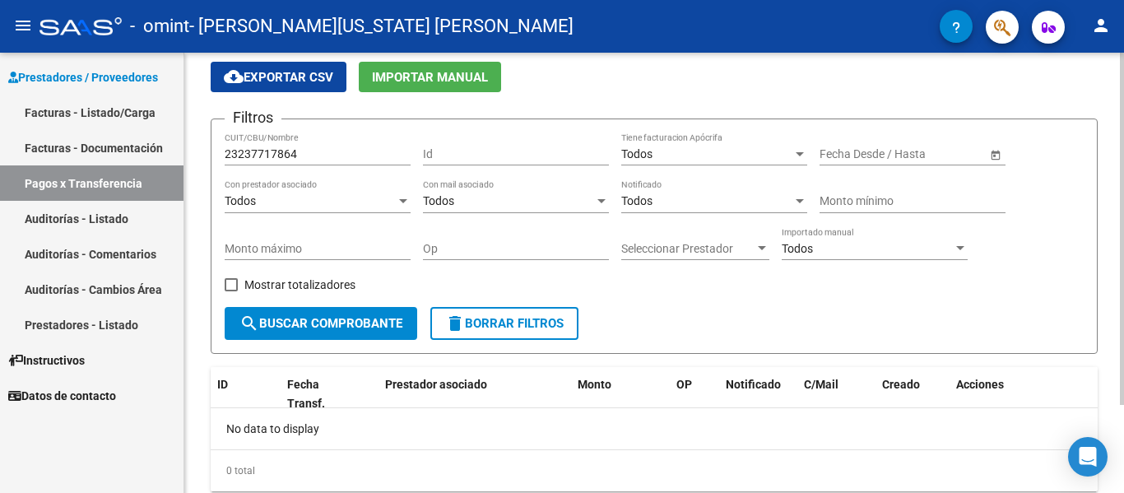
scroll to position [110, 0]
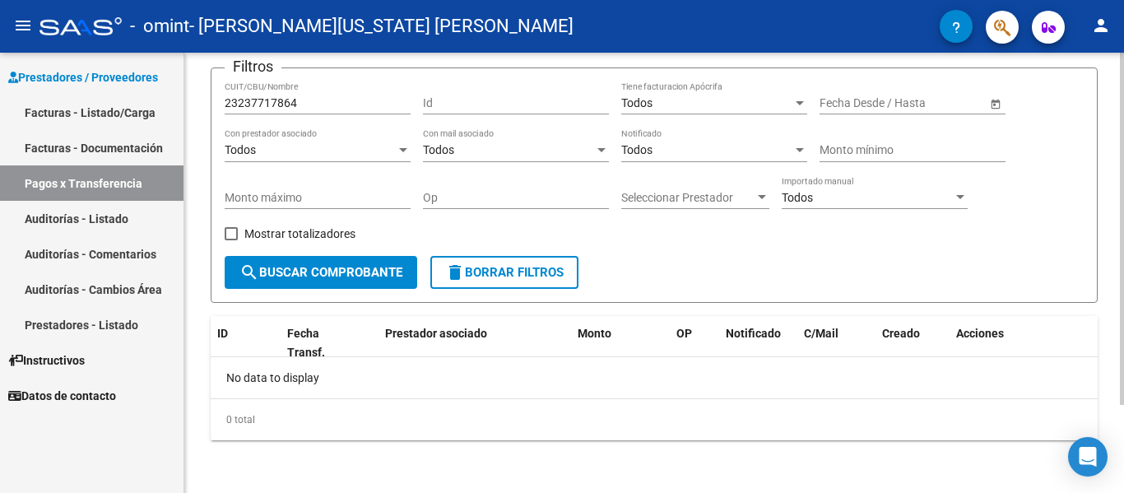
click at [995, 104] on span "Open calendar" at bounding box center [996, 104] width 40 height 40
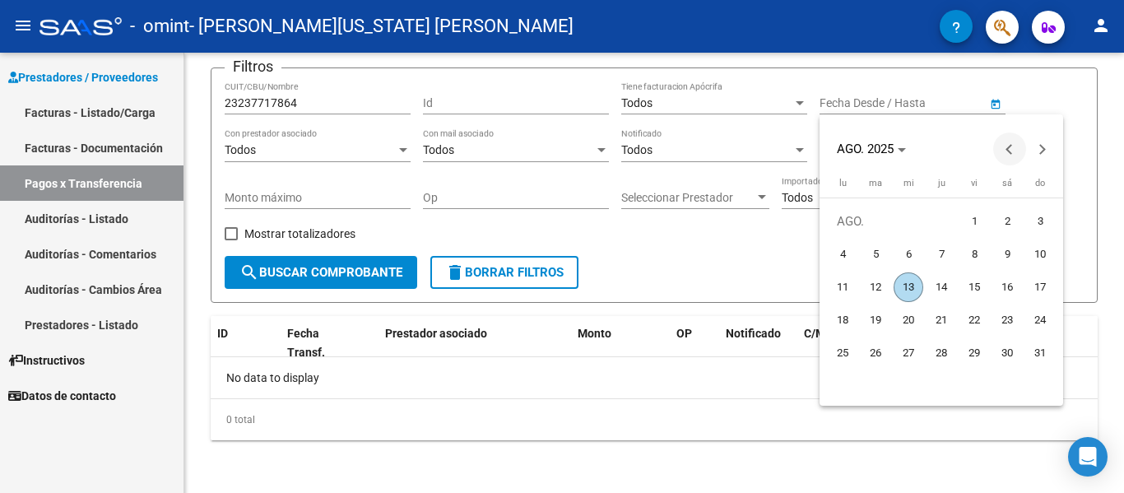
click at [1008, 144] on span "Previous month" at bounding box center [1010, 149] width 33 height 33
click at [877, 247] on span "1" at bounding box center [876, 255] width 30 height 30
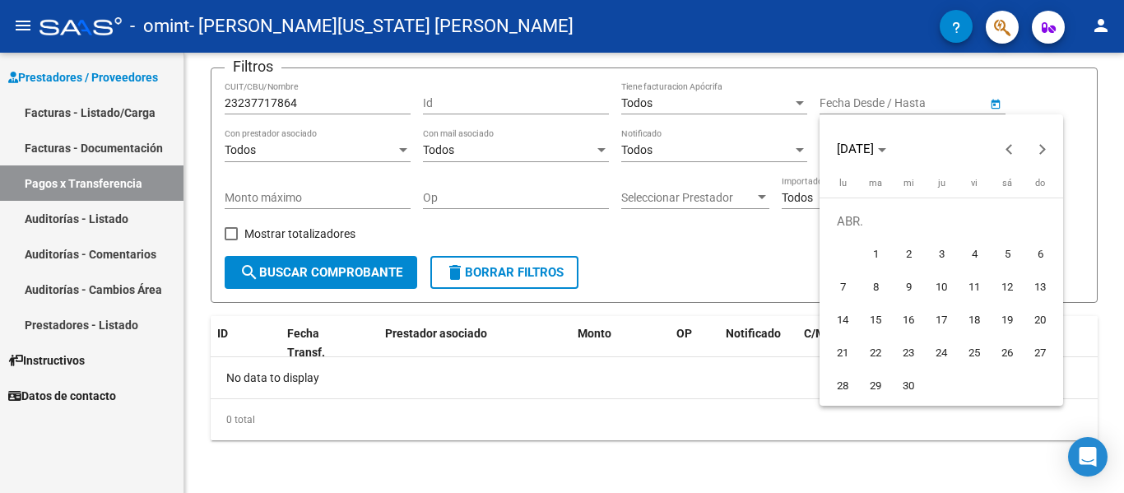
type input "[DATE]"
click at [998, 99] on div at bounding box center [562, 246] width 1124 height 493
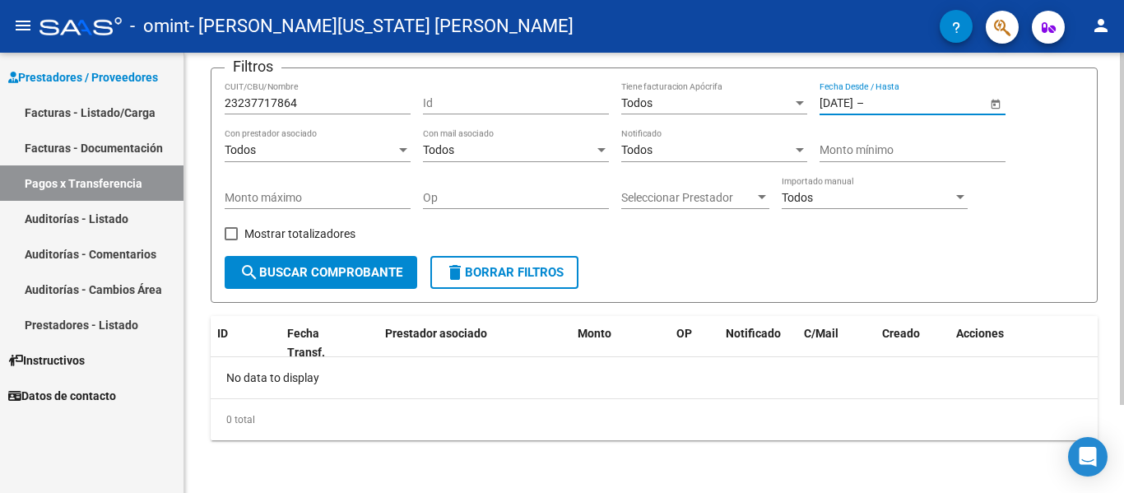
click at [918, 100] on input "text" at bounding box center [908, 103] width 81 height 14
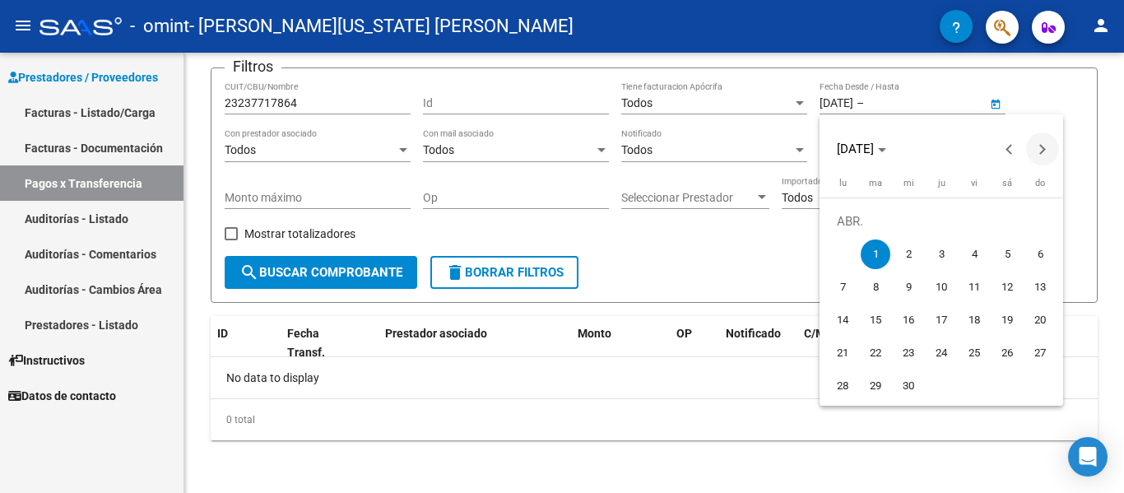
click at [1042, 150] on button "Next month" at bounding box center [1042, 149] width 33 height 33
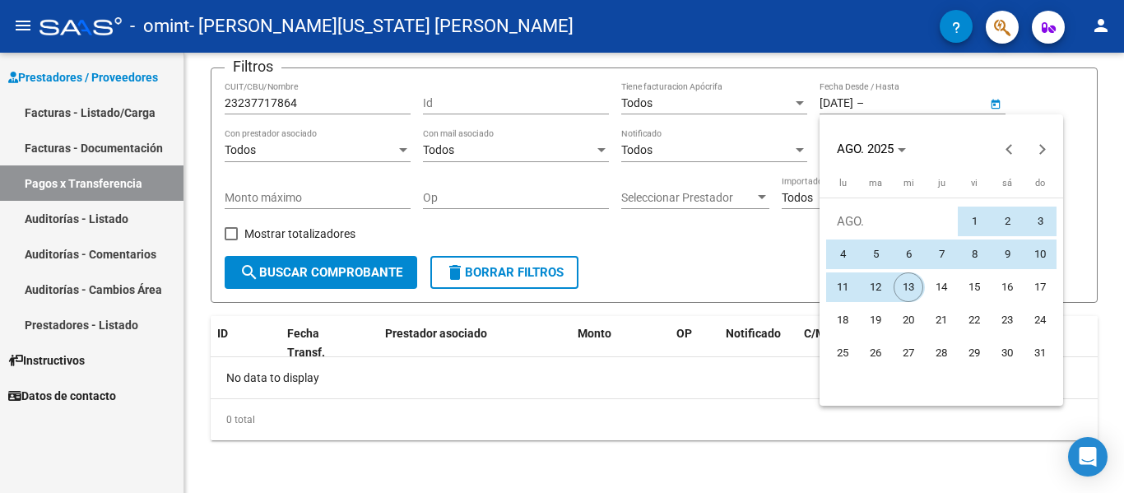
click at [915, 278] on span "13" at bounding box center [909, 287] width 30 height 30
type input "[DATE]"
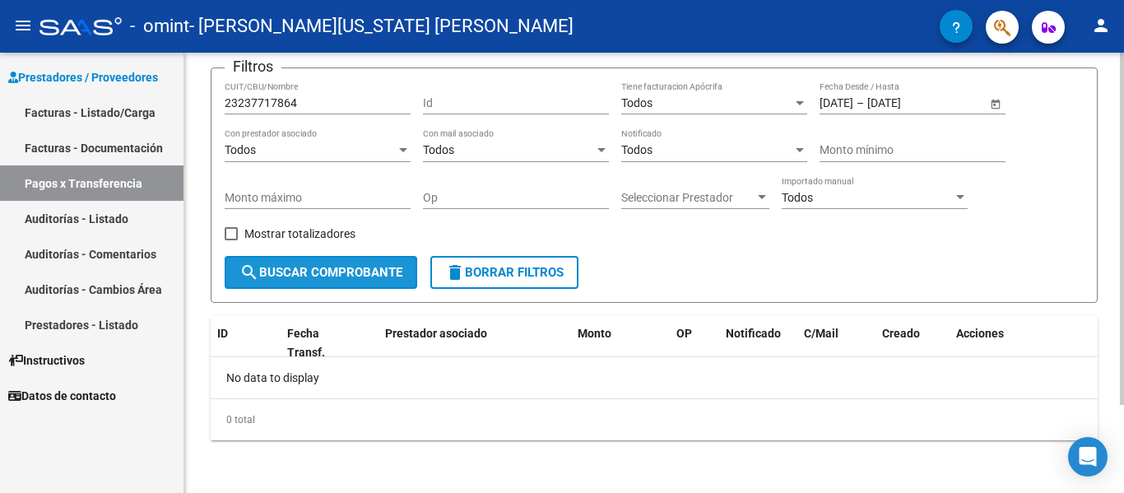
click at [375, 271] on span "search Buscar Comprobante" at bounding box center [321, 272] width 163 height 15
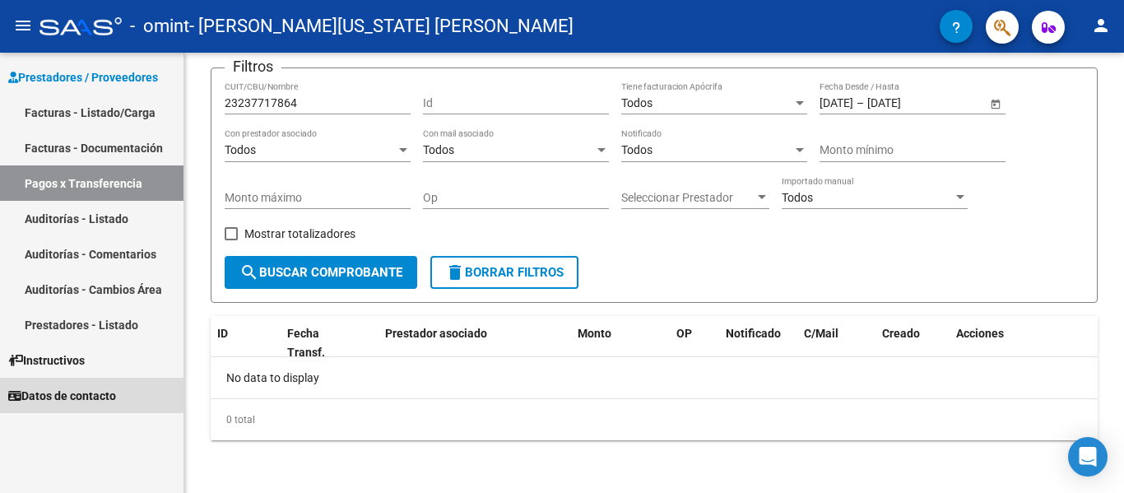
click at [89, 393] on span "Datos de contacto" at bounding box center [62, 396] width 108 height 18
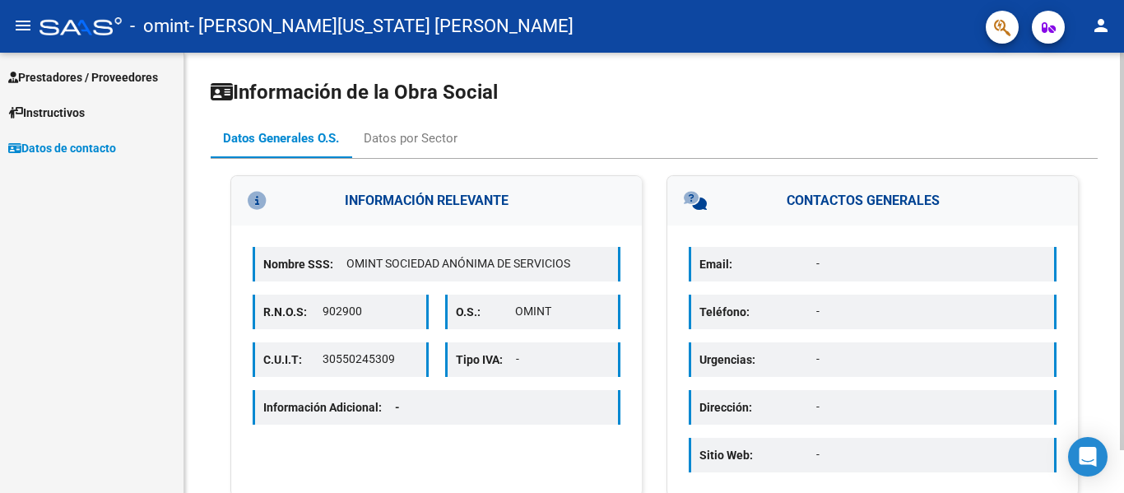
scroll to position [48, 0]
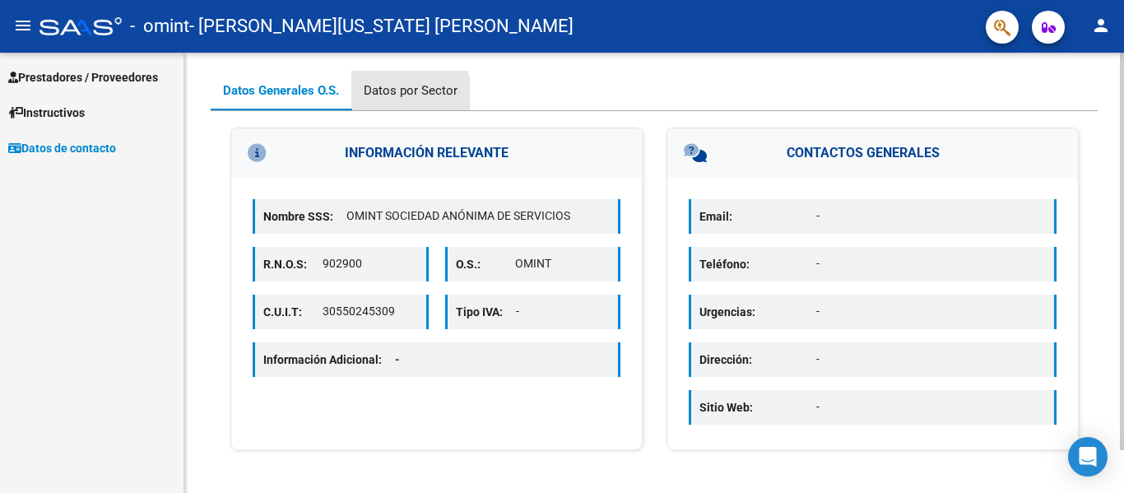
click at [396, 95] on div "Datos por Sector" at bounding box center [411, 90] width 94 height 18
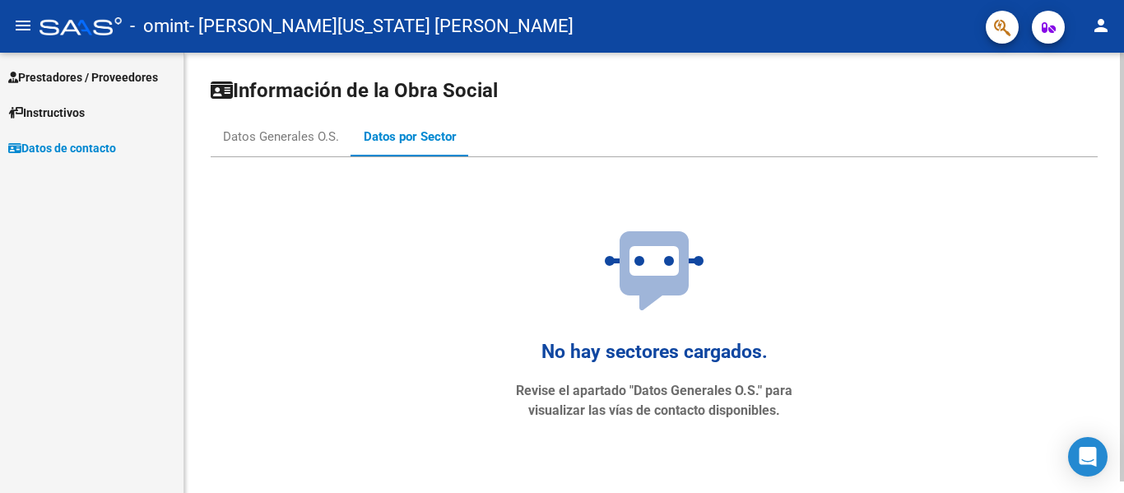
scroll to position [0, 0]
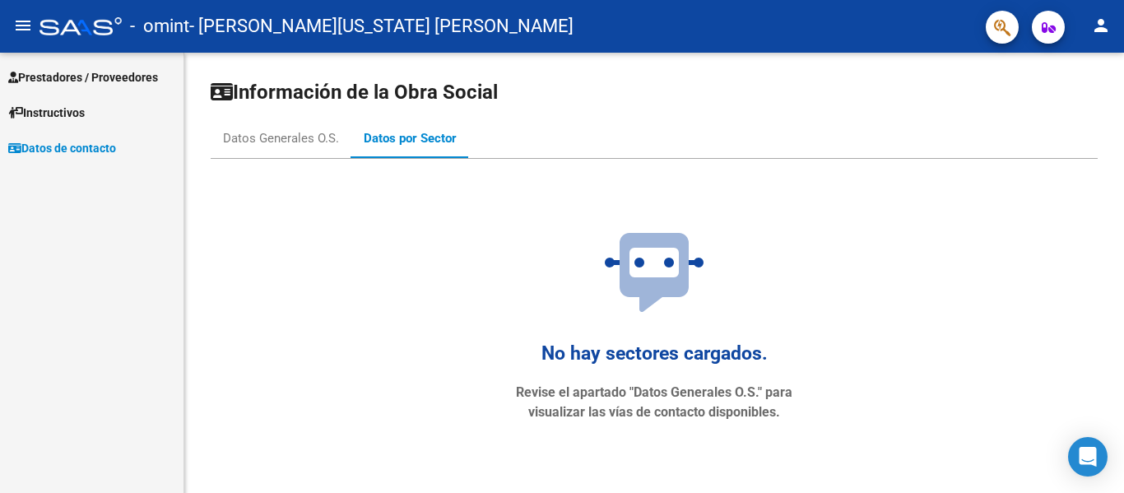
click at [99, 77] on span "Prestadores / Proveedores" at bounding box center [83, 77] width 150 height 18
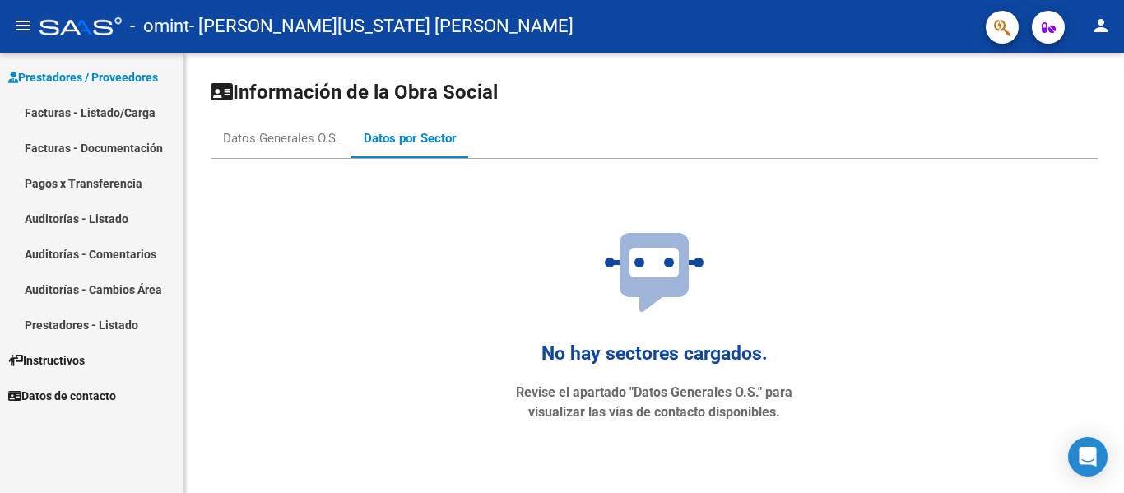
click at [92, 149] on link "Facturas - Documentación" at bounding box center [92, 147] width 184 height 35
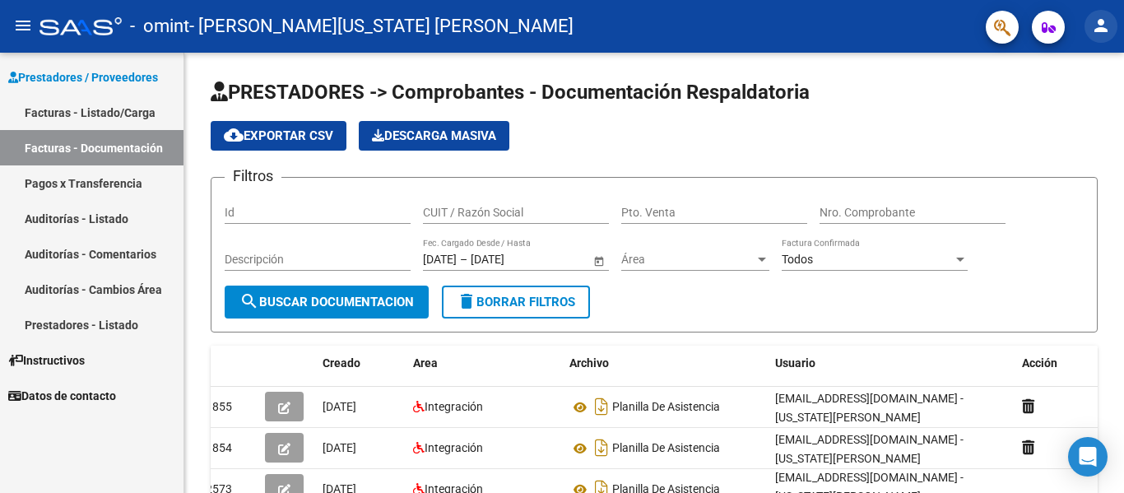
click at [1104, 23] on mat-icon "person" at bounding box center [1102, 26] width 20 height 20
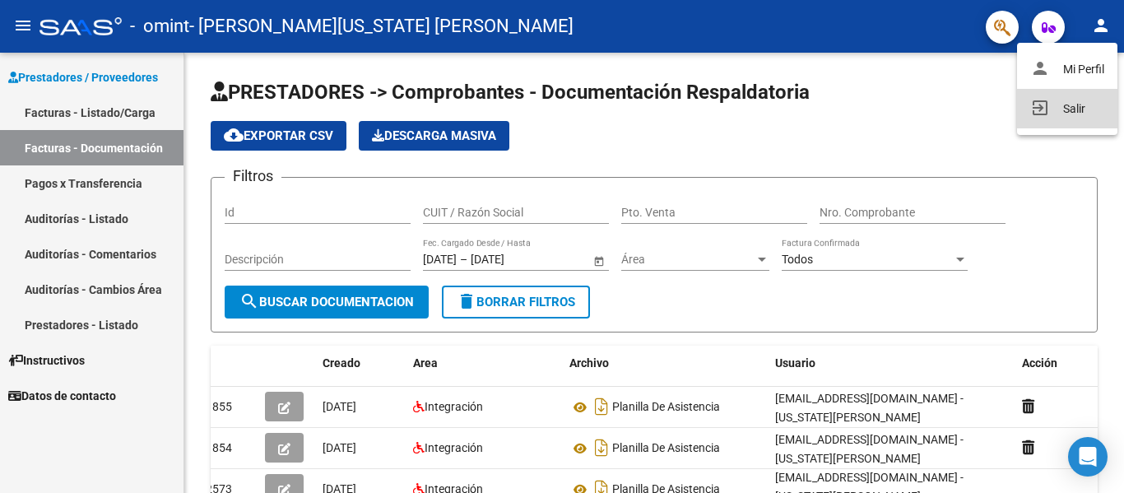
click at [1068, 101] on button "exit_to_app Salir" at bounding box center [1067, 109] width 100 height 40
